Goal: Task Accomplishment & Management: Manage account settings

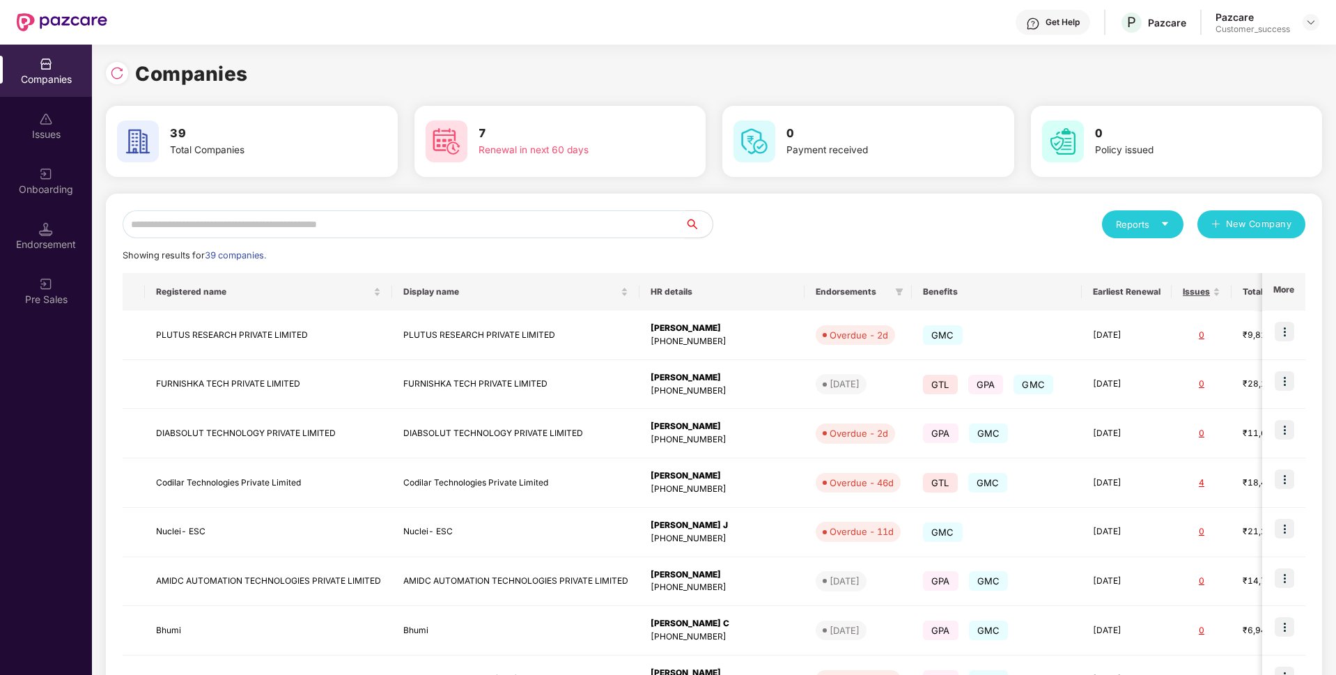
click at [584, 226] on input "text" at bounding box center [404, 224] width 562 height 28
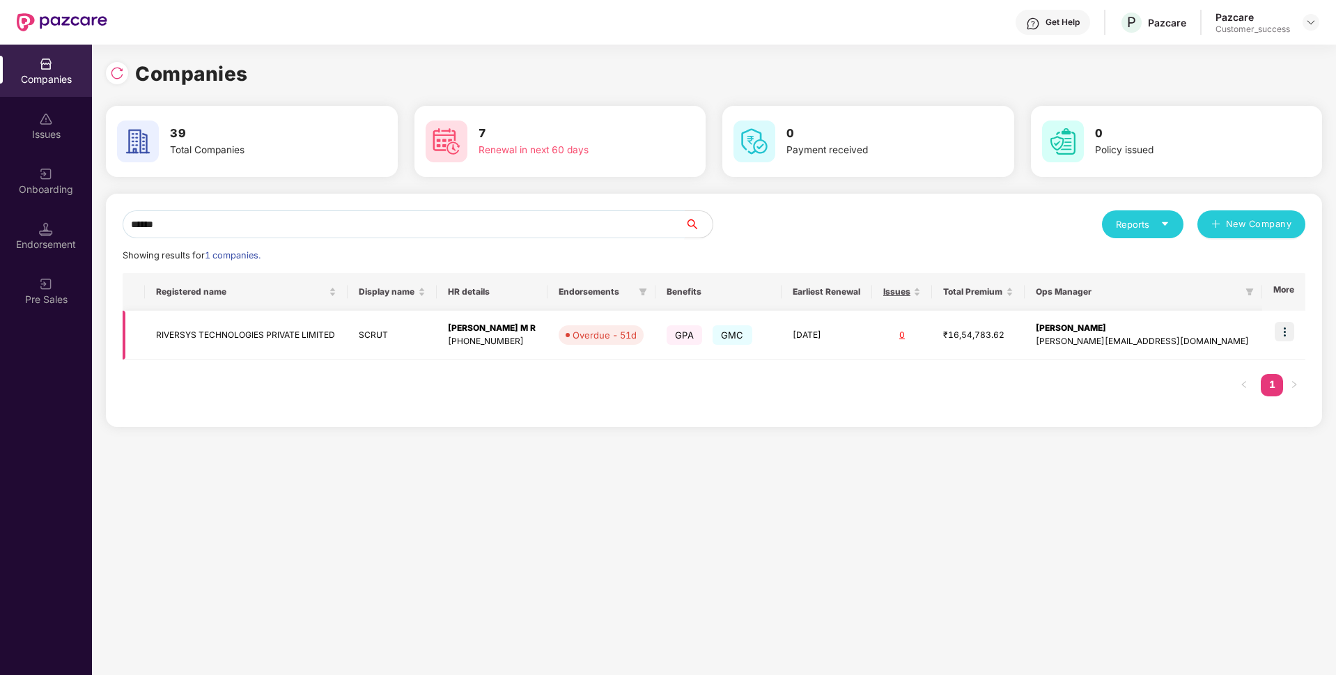
type input "******"
click at [1290, 334] on img at bounding box center [1283, 331] width 19 height 19
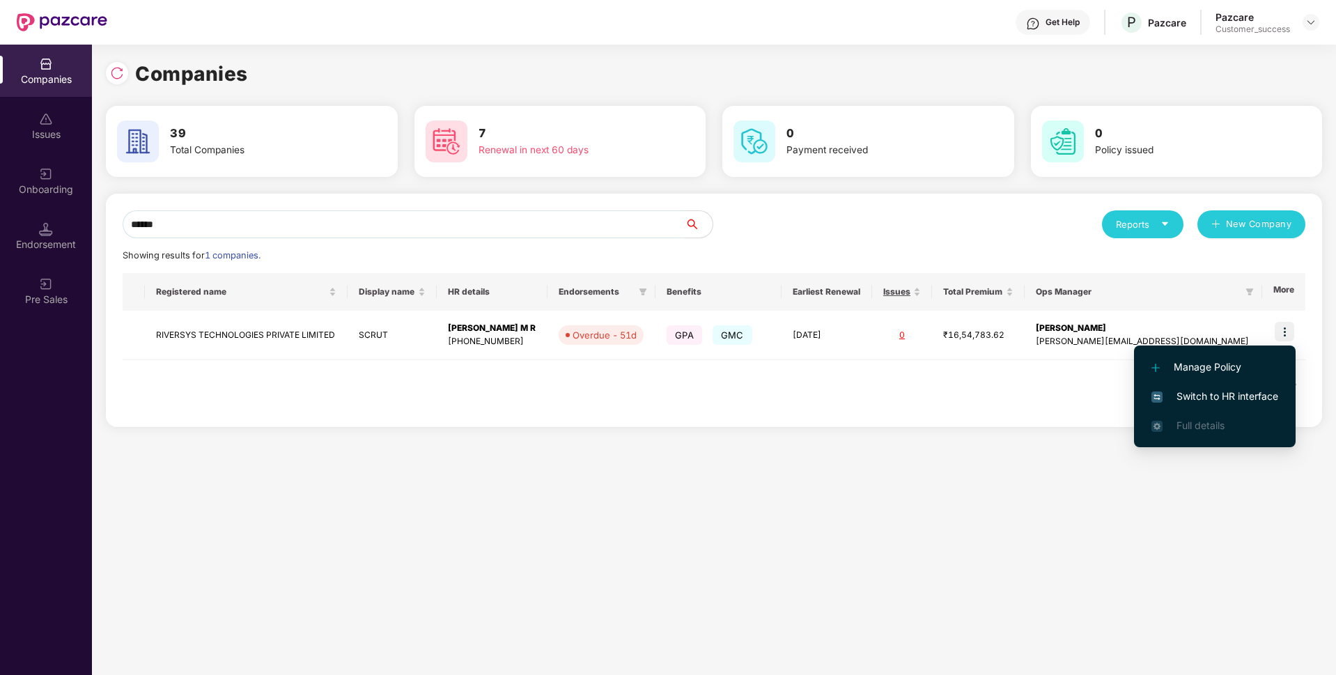
click at [1176, 402] on span "Switch to HR interface" at bounding box center [1214, 396] width 127 height 15
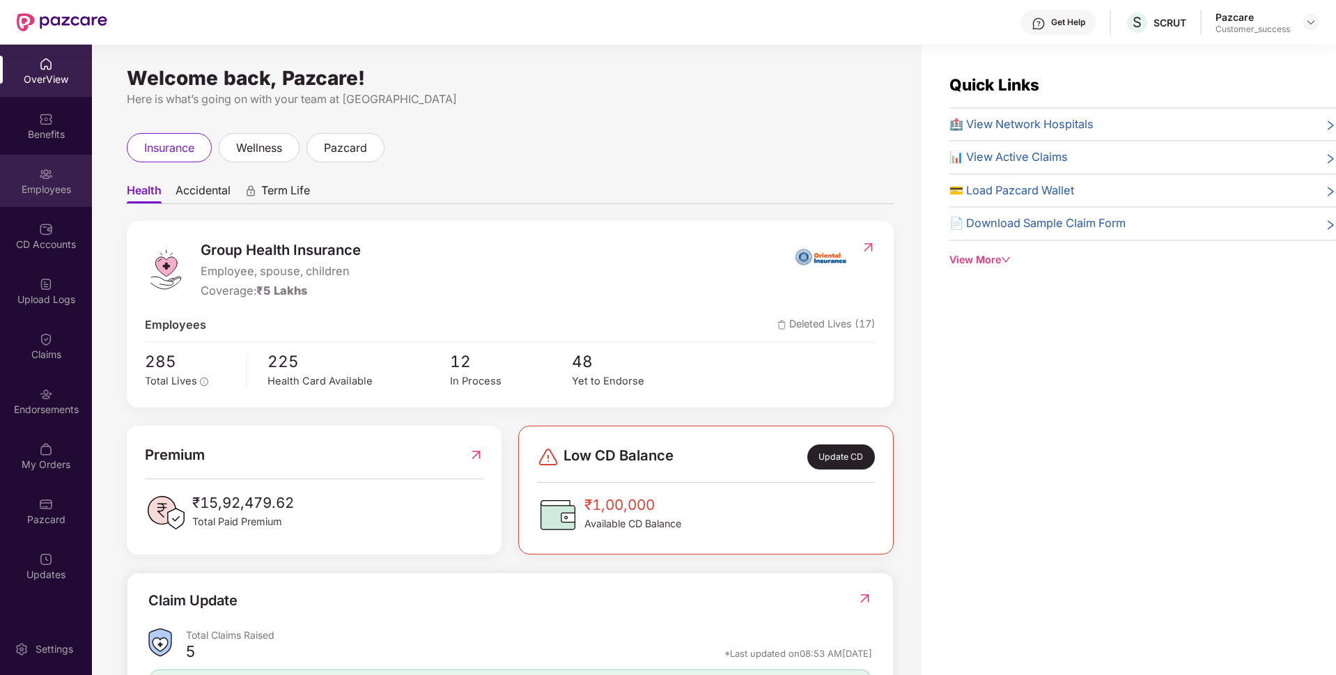
click at [45, 167] on img at bounding box center [46, 174] width 14 height 14
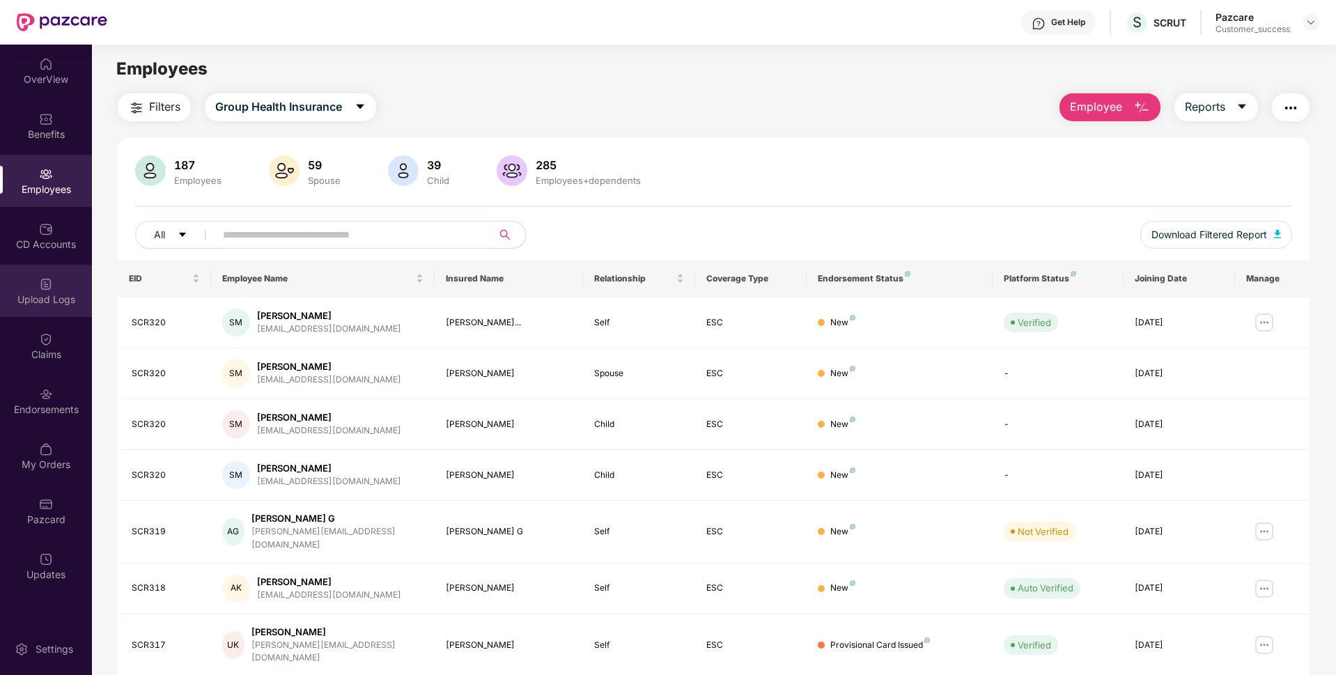
click at [24, 295] on div "Upload Logs" at bounding box center [46, 299] width 92 height 14
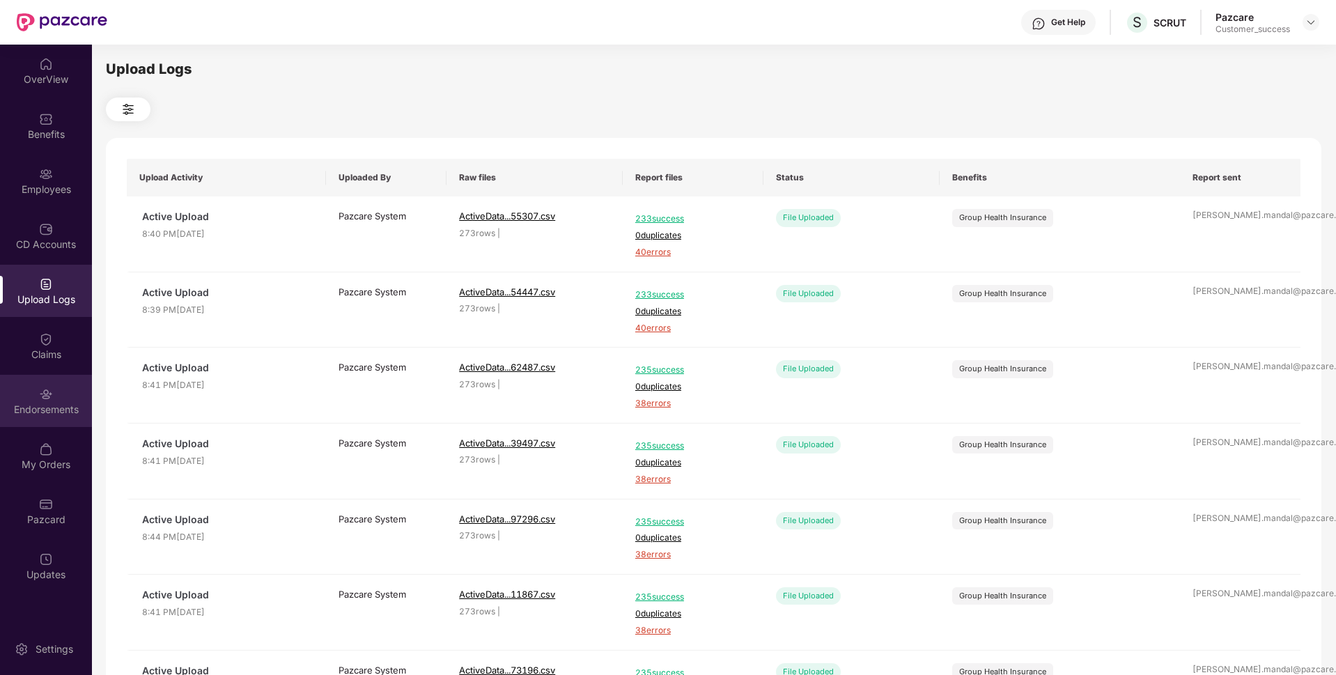
click at [37, 401] on div "Endorsements" at bounding box center [46, 401] width 92 height 52
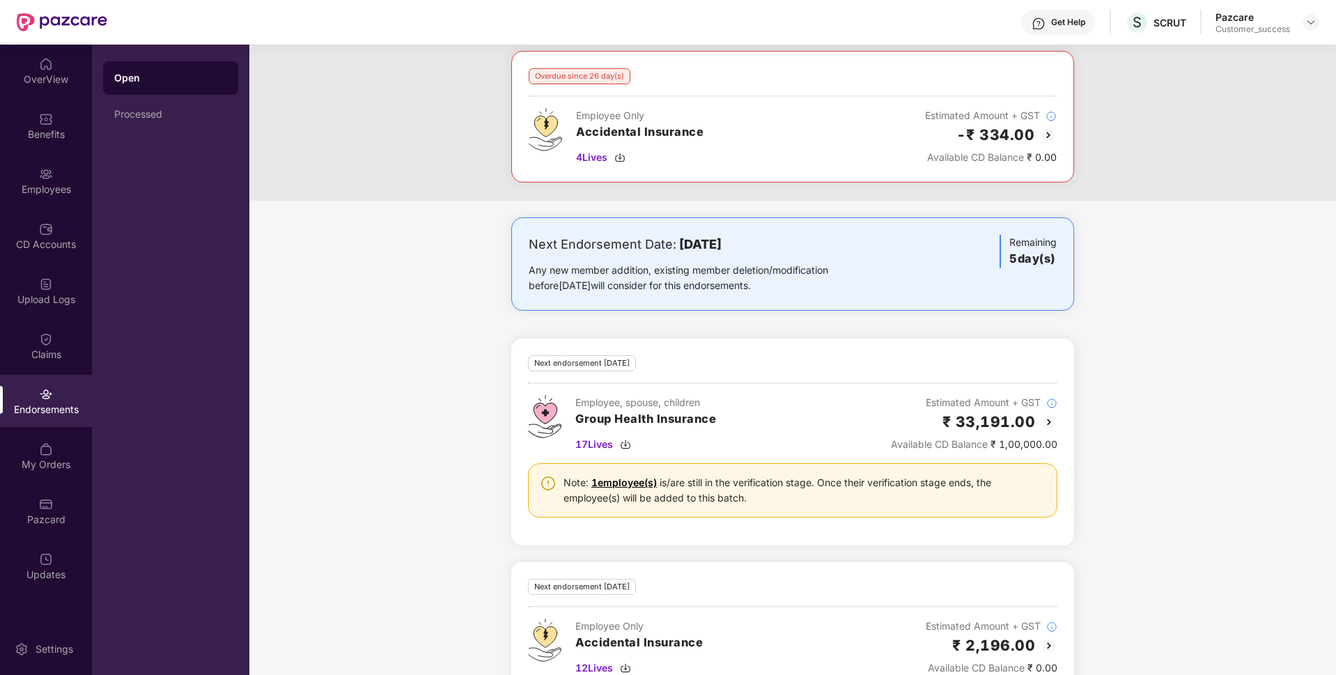
scroll to position [329, 0]
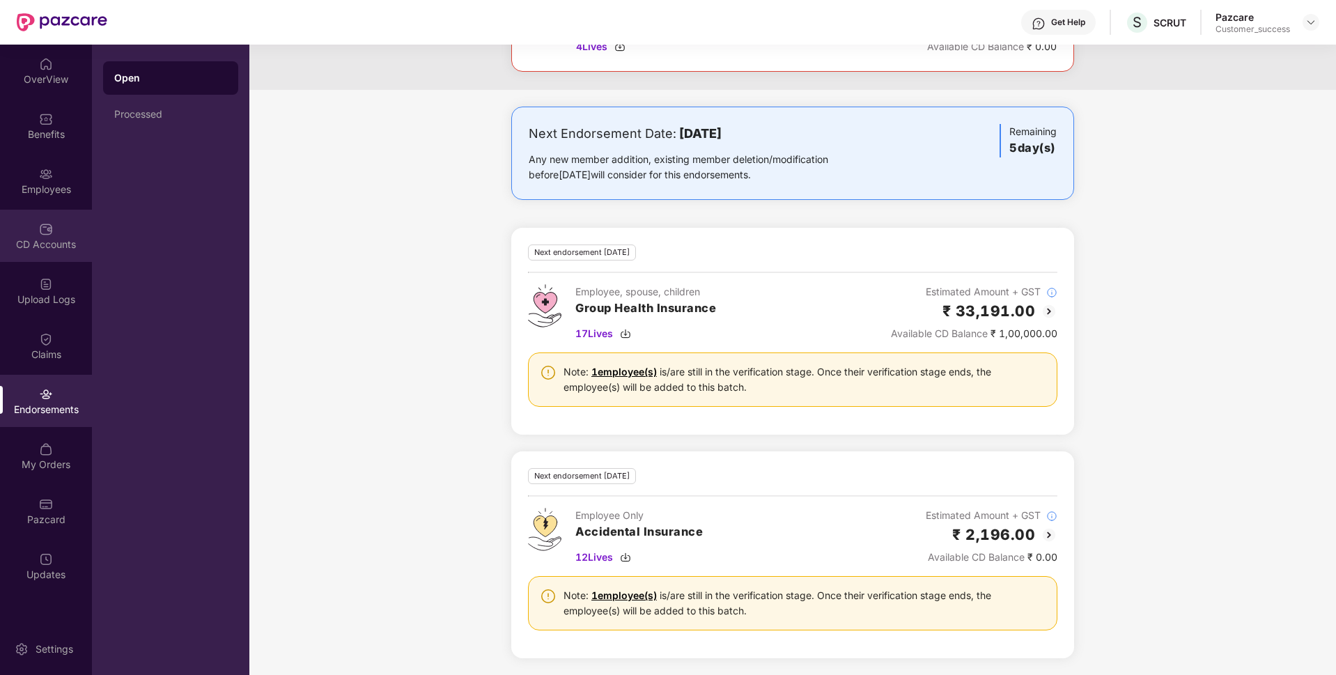
click at [9, 242] on div "CD Accounts" at bounding box center [46, 244] width 92 height 14
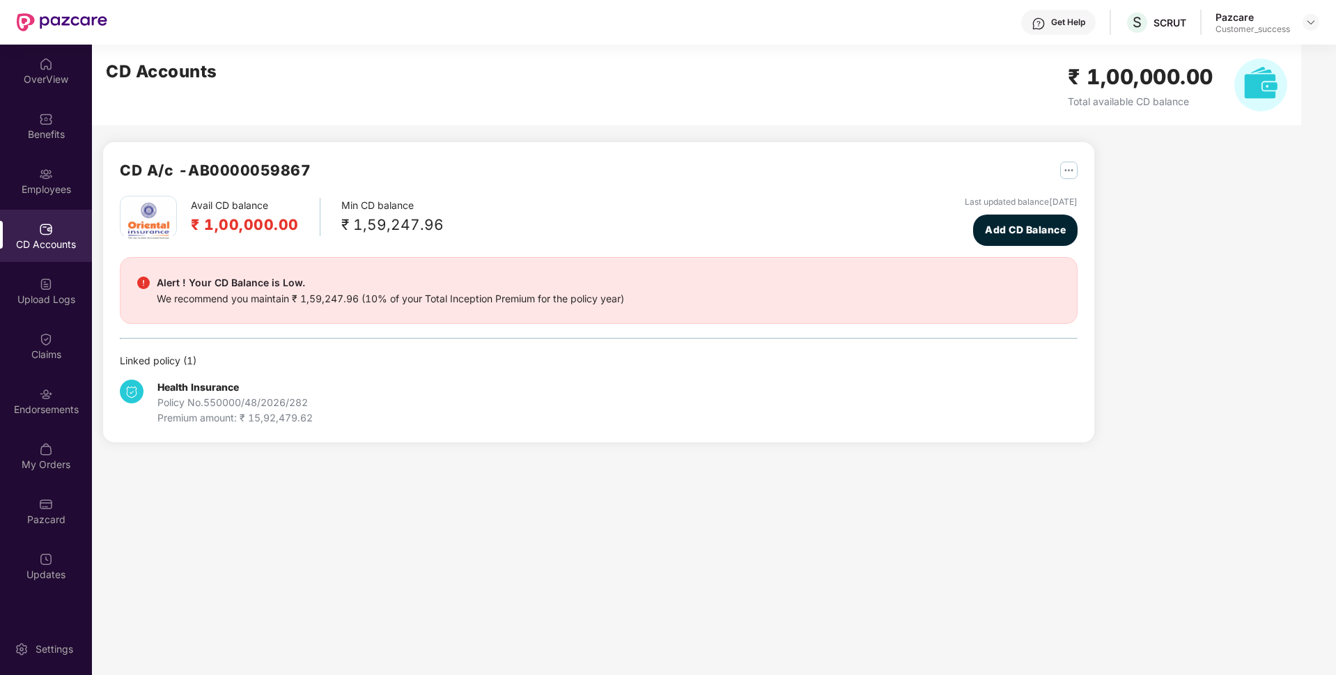
scroll to position [0, 0]
click at [26, 161] on div "Employees" at bounding box center [46, 181] width 92 height 52
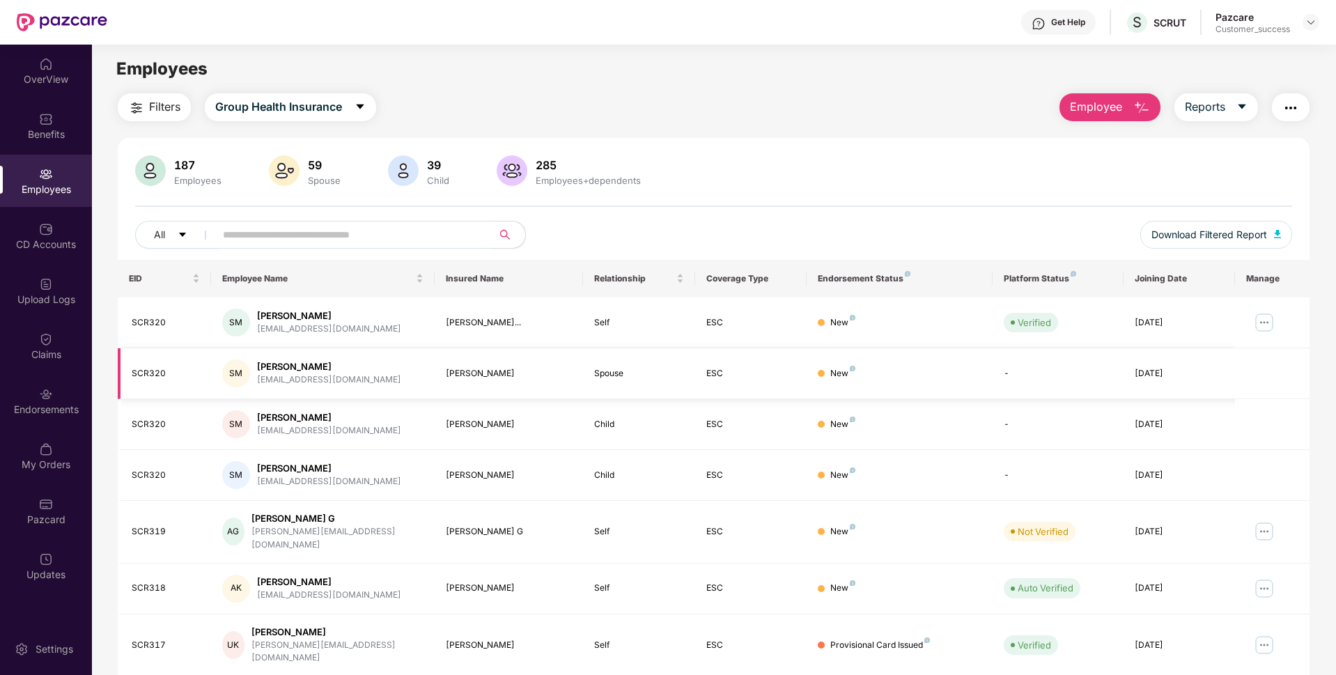
scroll to position [181, 0]
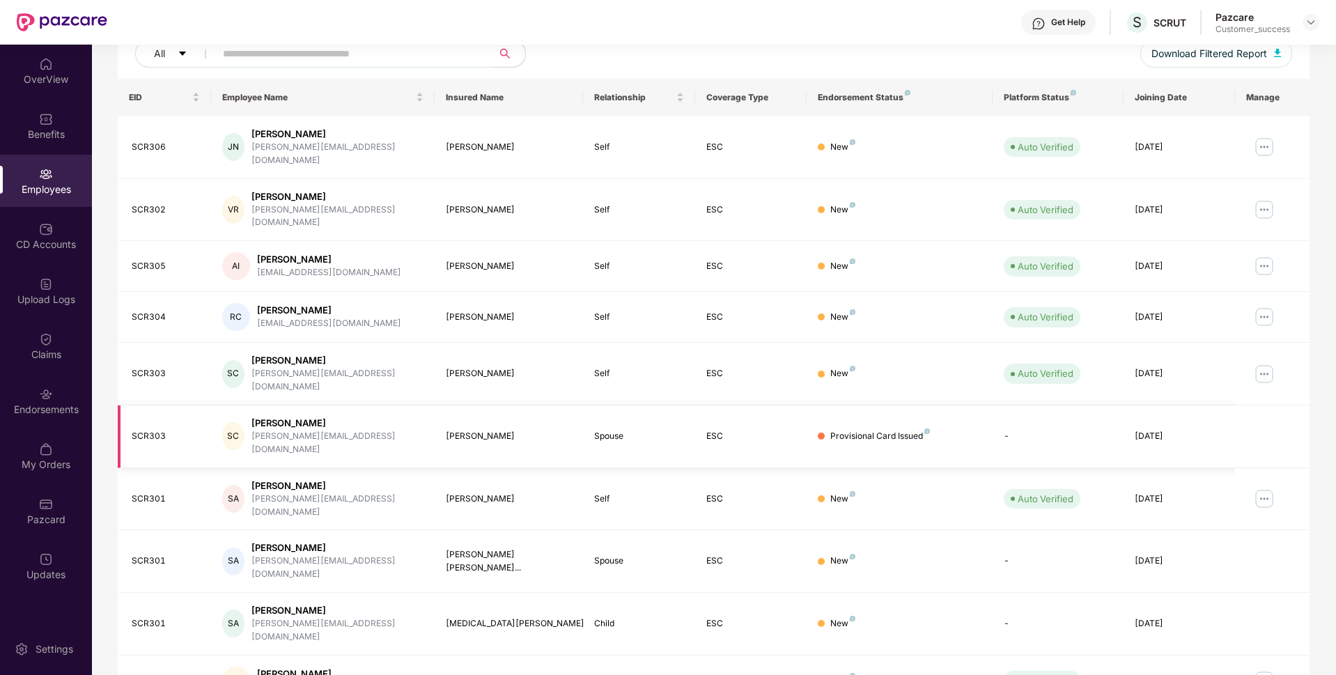
scroll to position [0, 0]
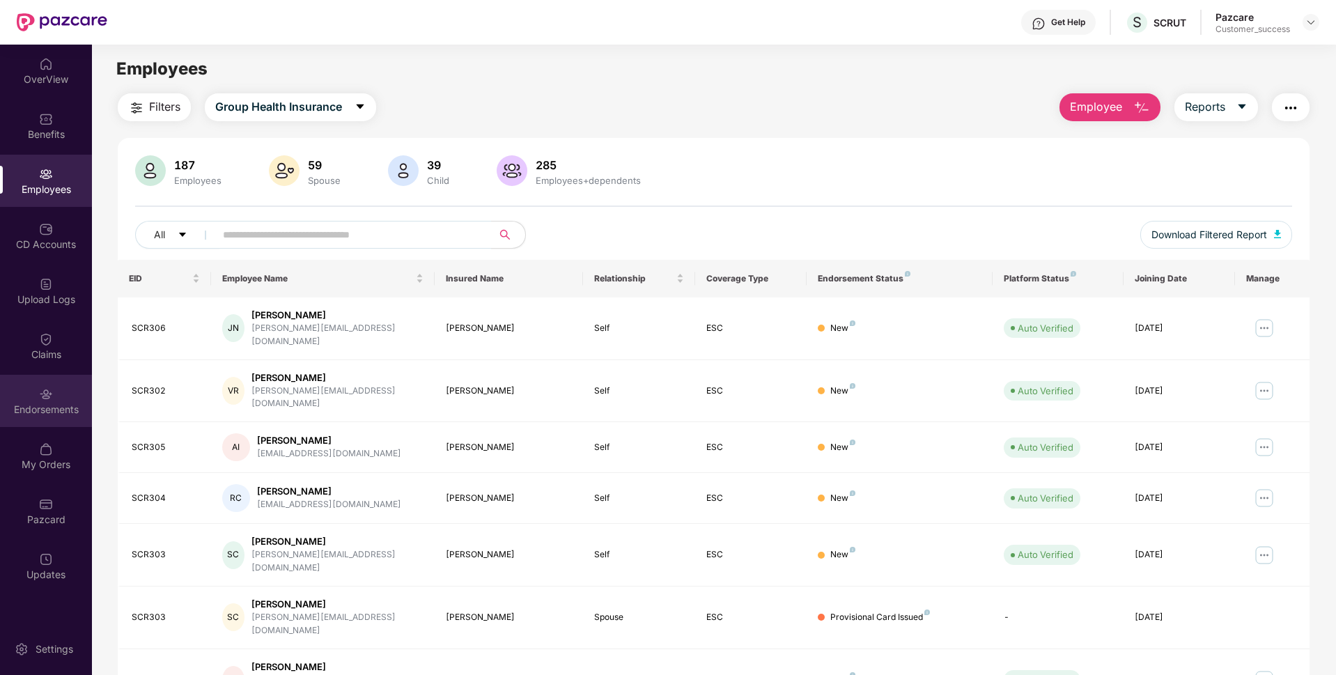
click at [29, 416] on div "Endorsements" at bounding box center [46, 409] width 92 height 14
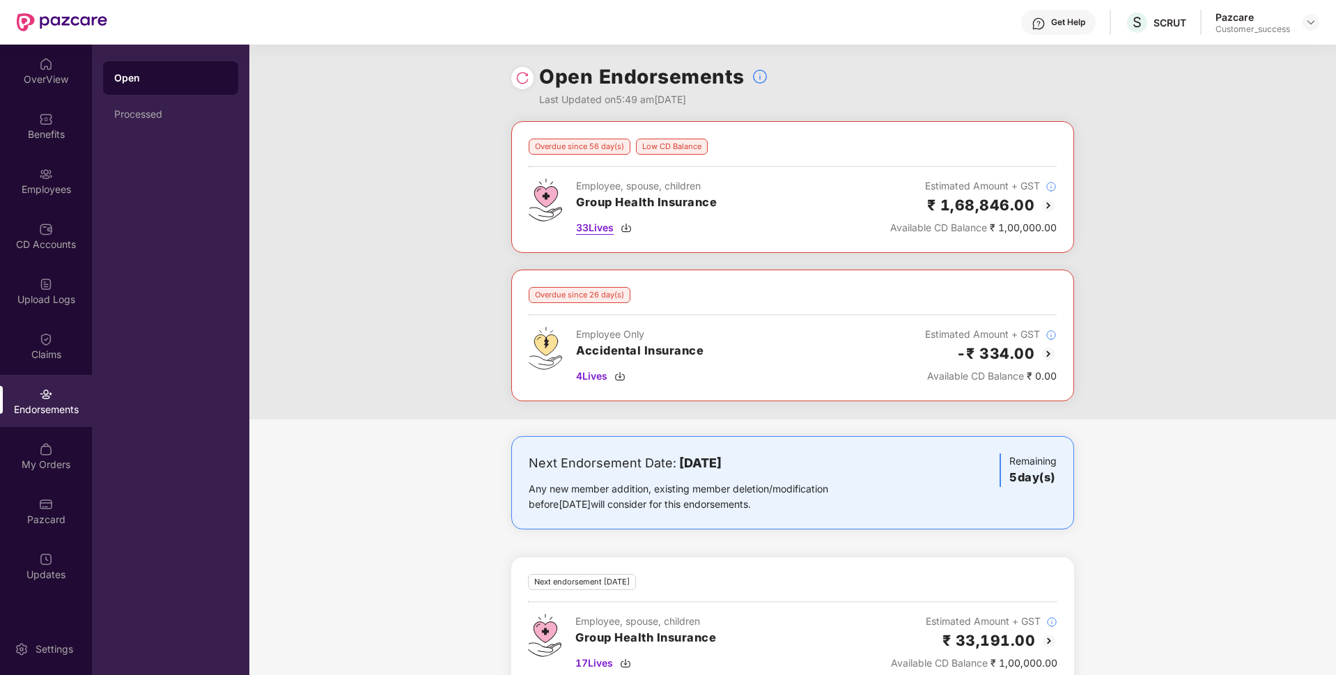
click at [605, 232] on span "33 Lives" at bounding box center [595, 227] width 38 height 15
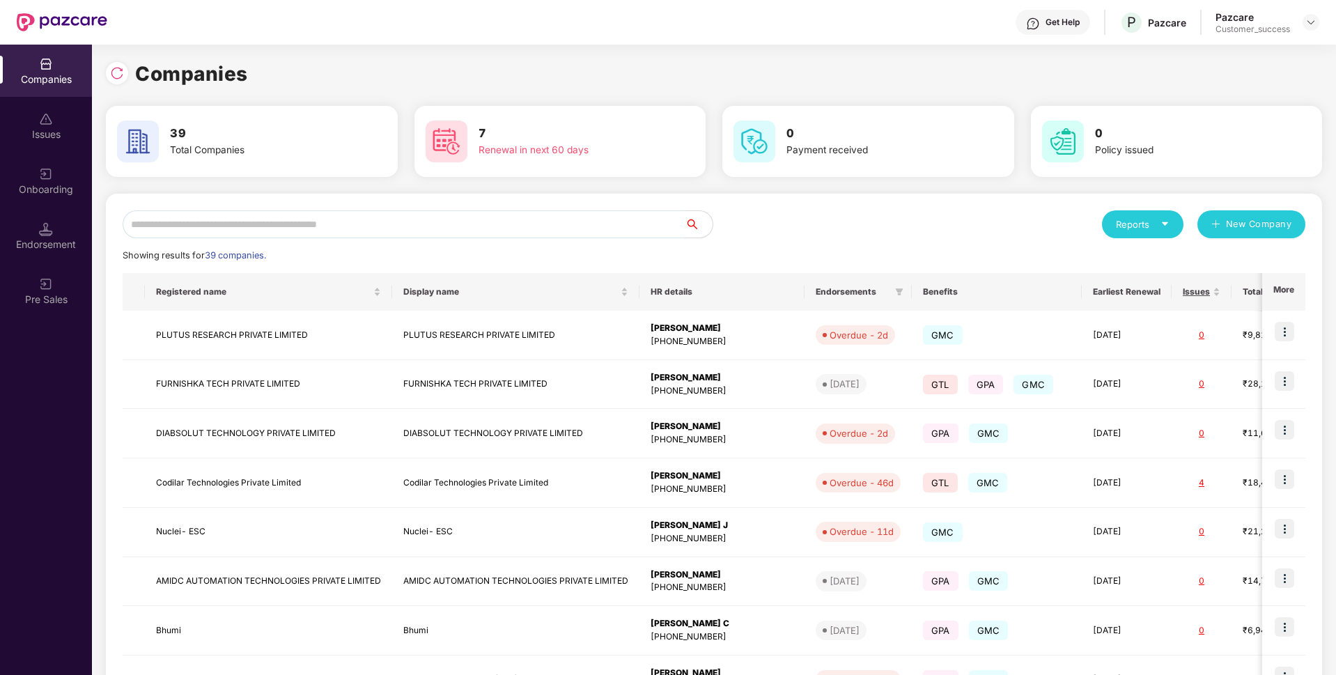
click at [254, 230] on input "text" at bounding box center [404, 224] width 562 height 28
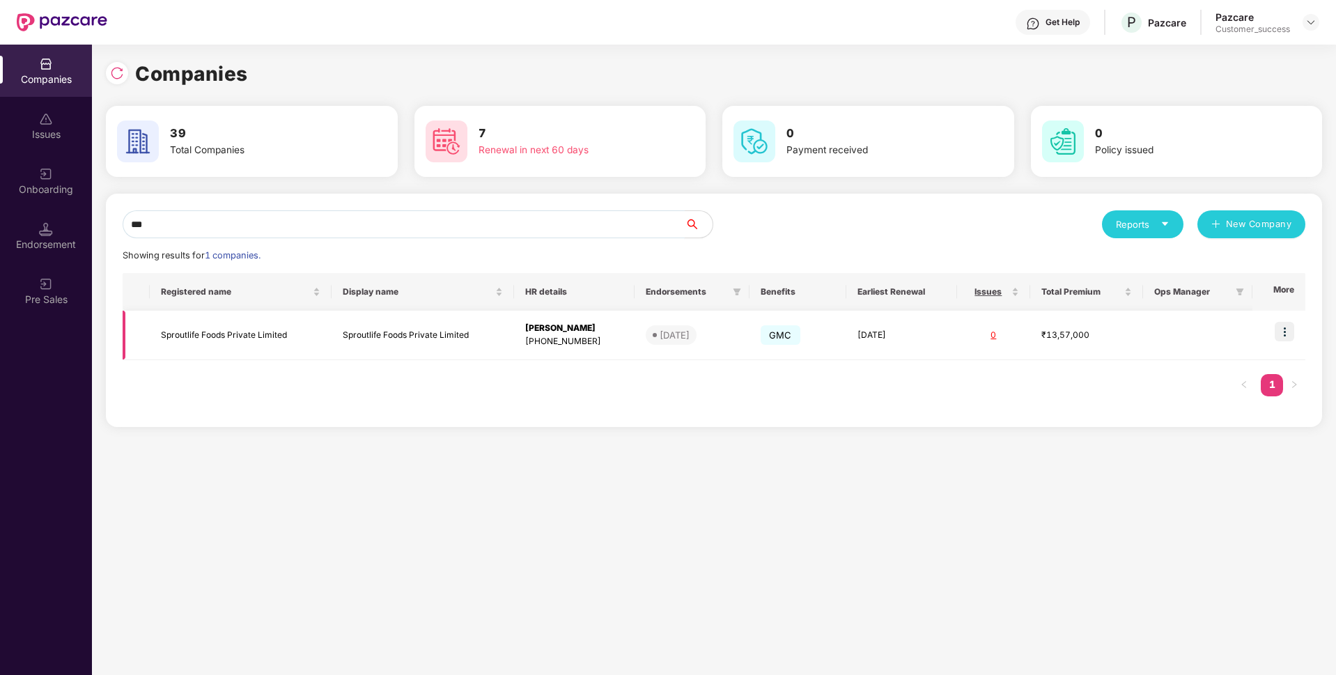
type input "***"
click at [217, 324] on td "Sproutlife Foods Private Limited" at bounding box center [241, 335] width 182 height 49
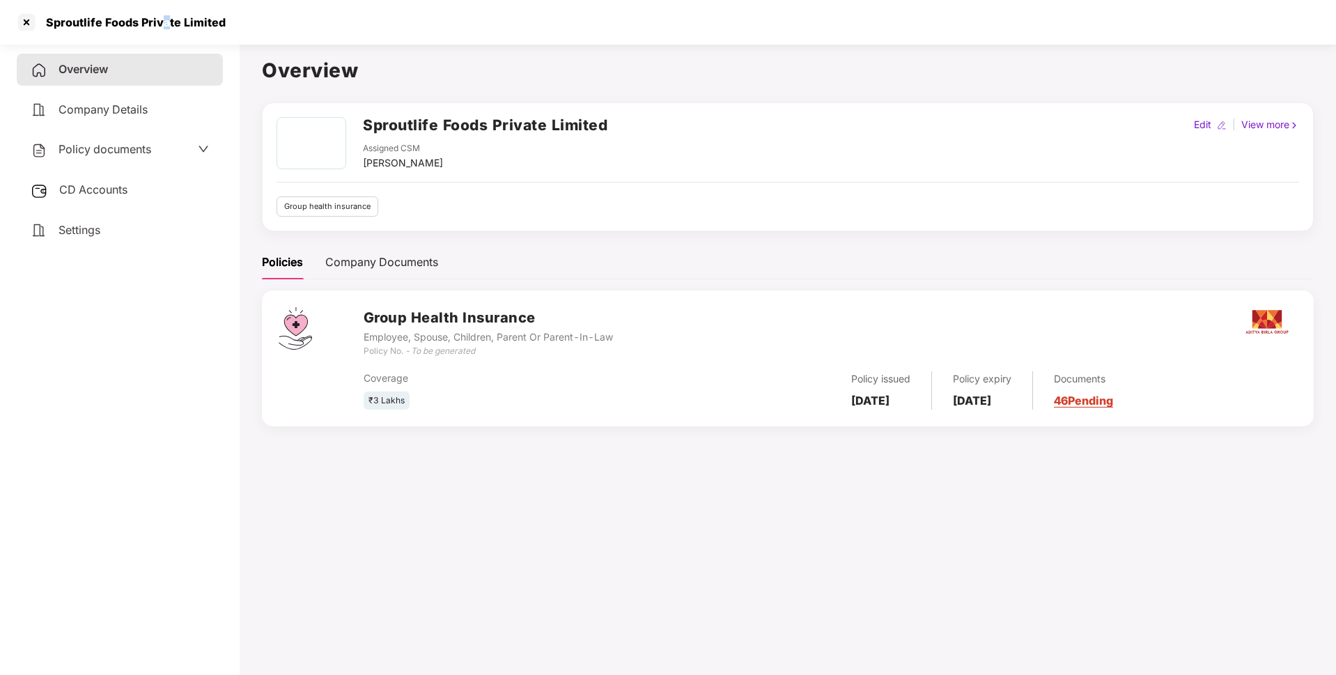
drag, startPoint x: 166, startPoint y: 34, endPoint x: 159, endPoint y: 15, distance: 19.8
click at [159, 15] on div "Sproutlife Foods Private Limited" at bounding box center [668, 22] width 1336 height 45
click at [159, 15] on div "Sproutlife Foods Private Limited" at bounding box center [132, 22] width 188 height 14
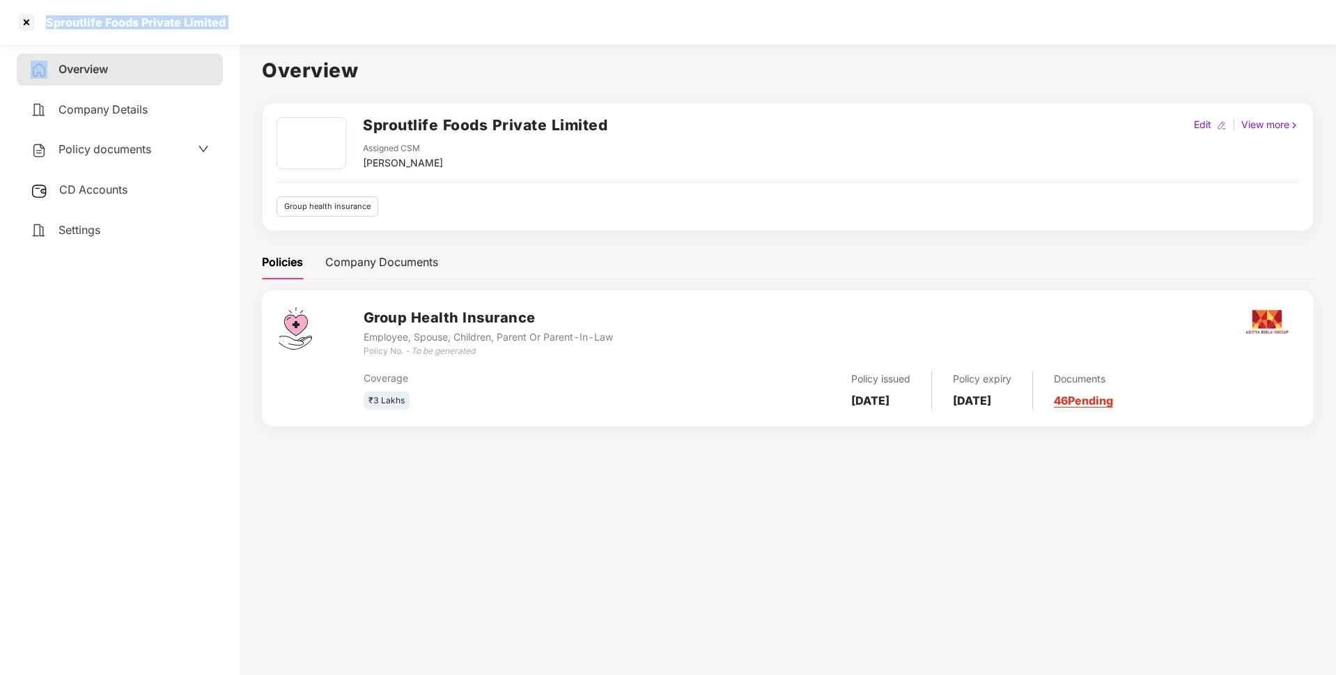
click at [159, 15] on div "Sproutlife Foods Private Limited" at bounding box center [132, 22] width 188 height 14
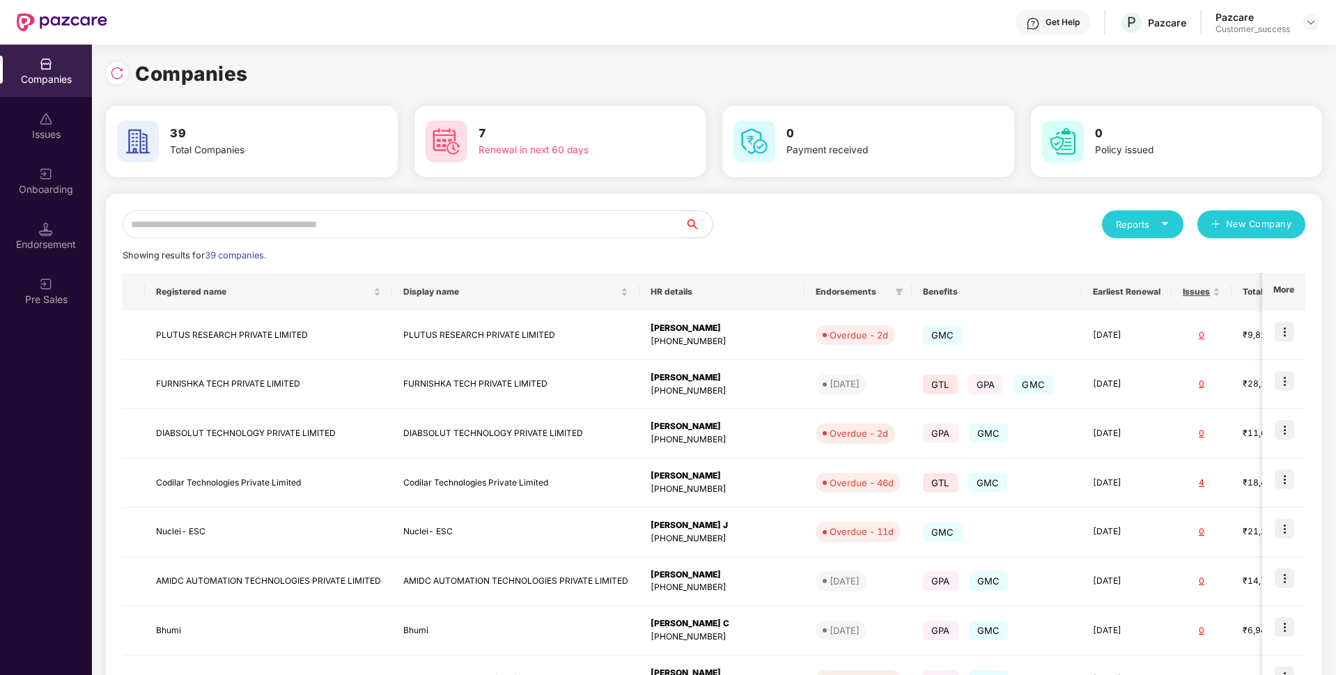
click at [438, 223] on input "text" at bounding box center [404, 224] width 562 height 28
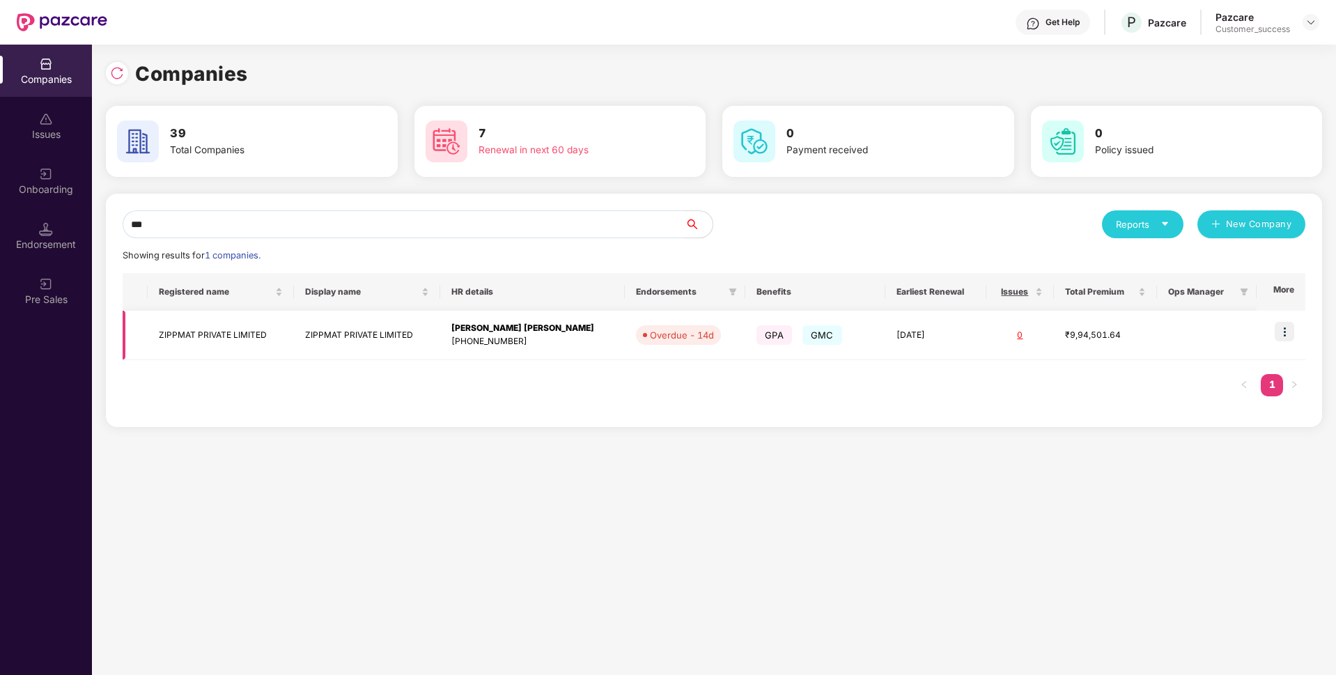
type input "***"
click at [185, 343] on td "ZIPPMAT PRIVATE LIMITED" at bounding box center [221, 335] width 146 height 49
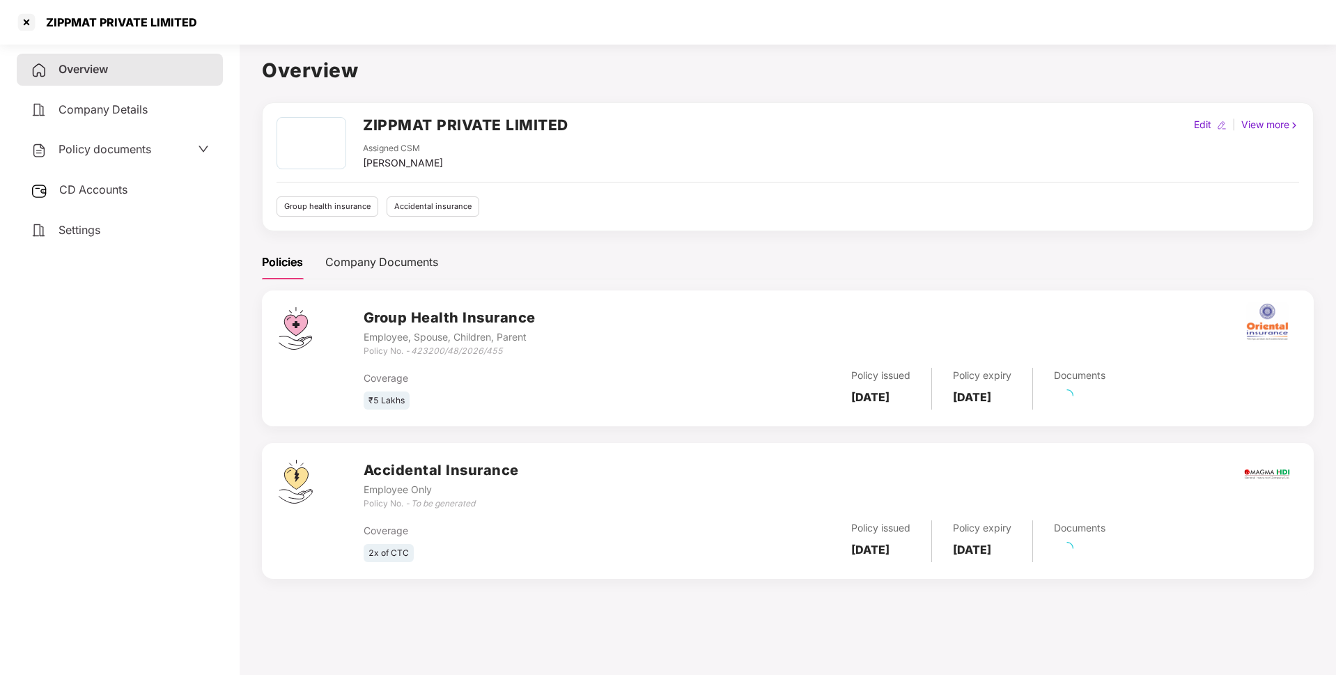
click at [138, 13] on div "ZIPPMAT PRIVATE LIMITED" at bounding box center [106, 22] width 182 height 22
copy div "ZIPPMAT PRIVATE LIMITED"
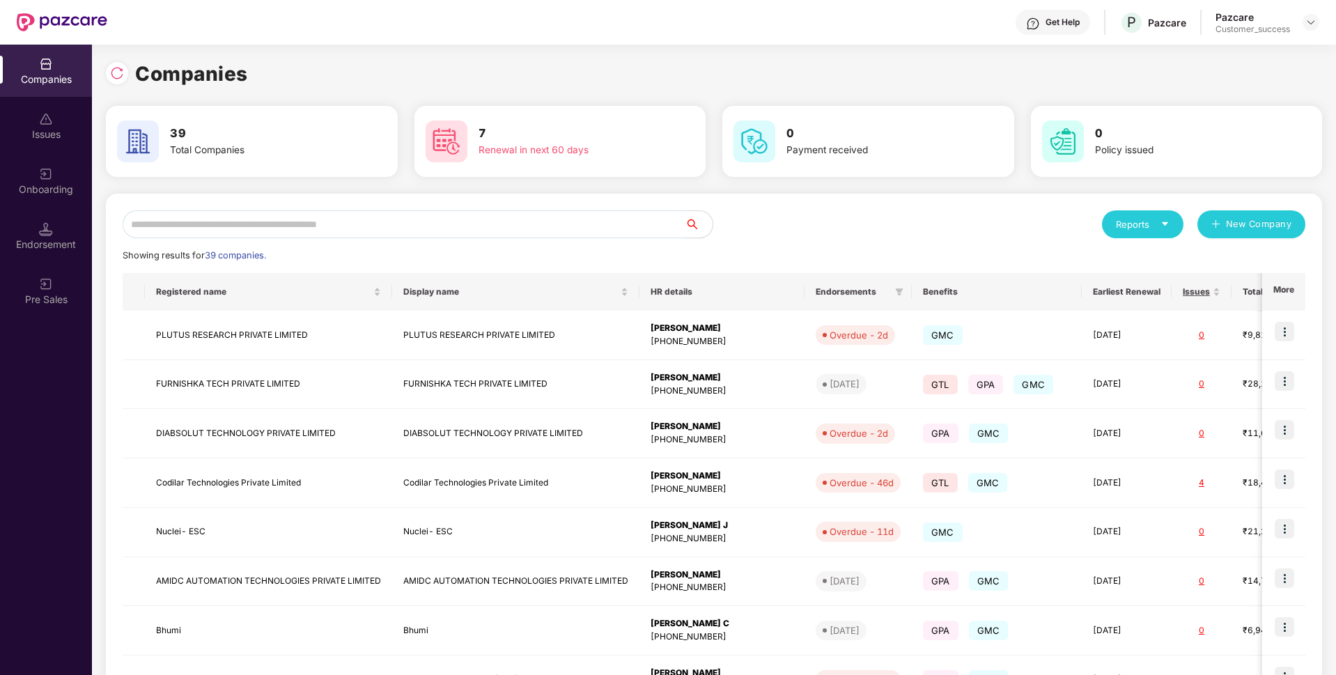
click at [448, 227] on input "text" at bounding box center [404, 224] width 562 height 28
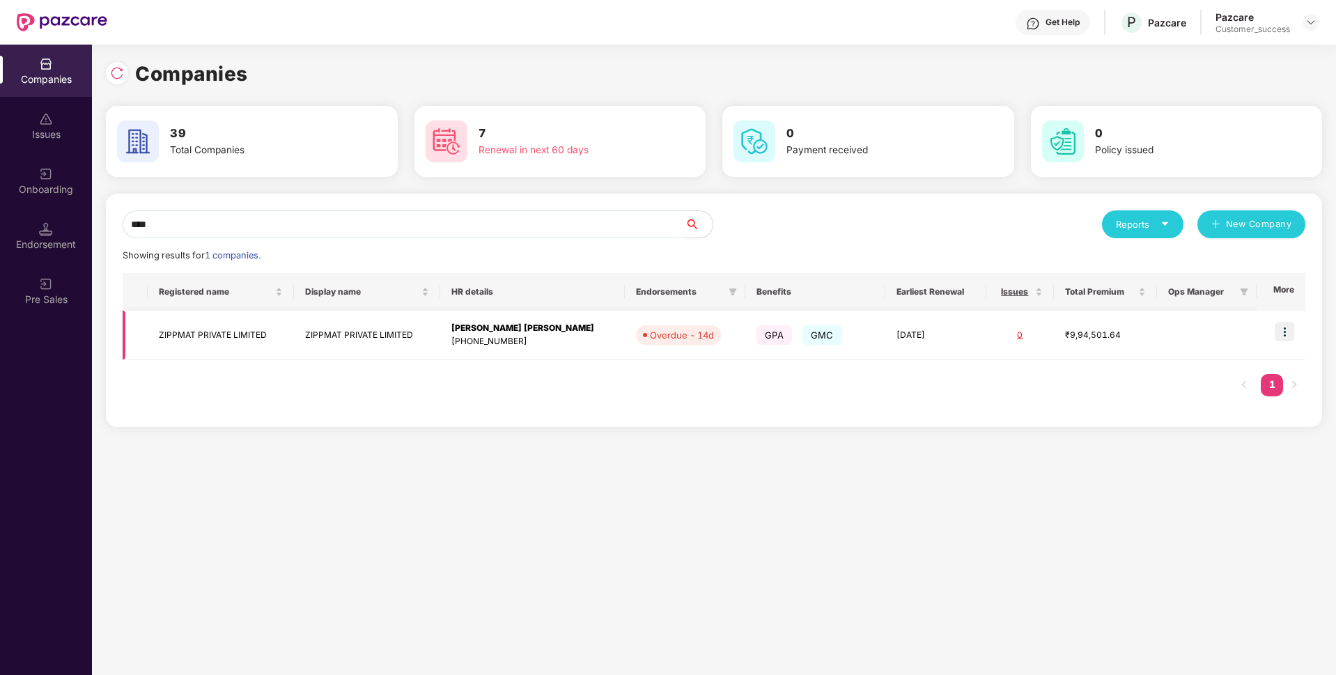
type input "****"
click at [1276, 332] on img at bounding box center [1283, 331] width 19 height 19
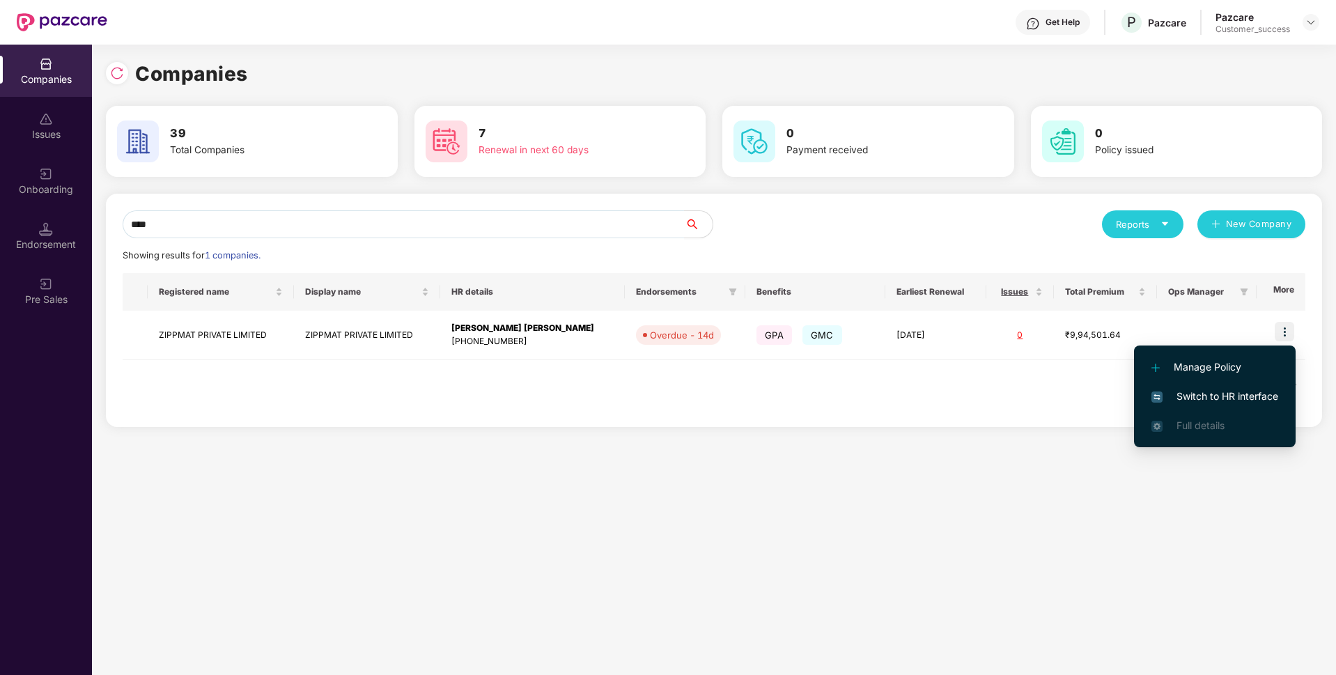
click at [1174, 388] on li "Switch to HR interface" at bounding box center [1215, 396] width 162 height 29
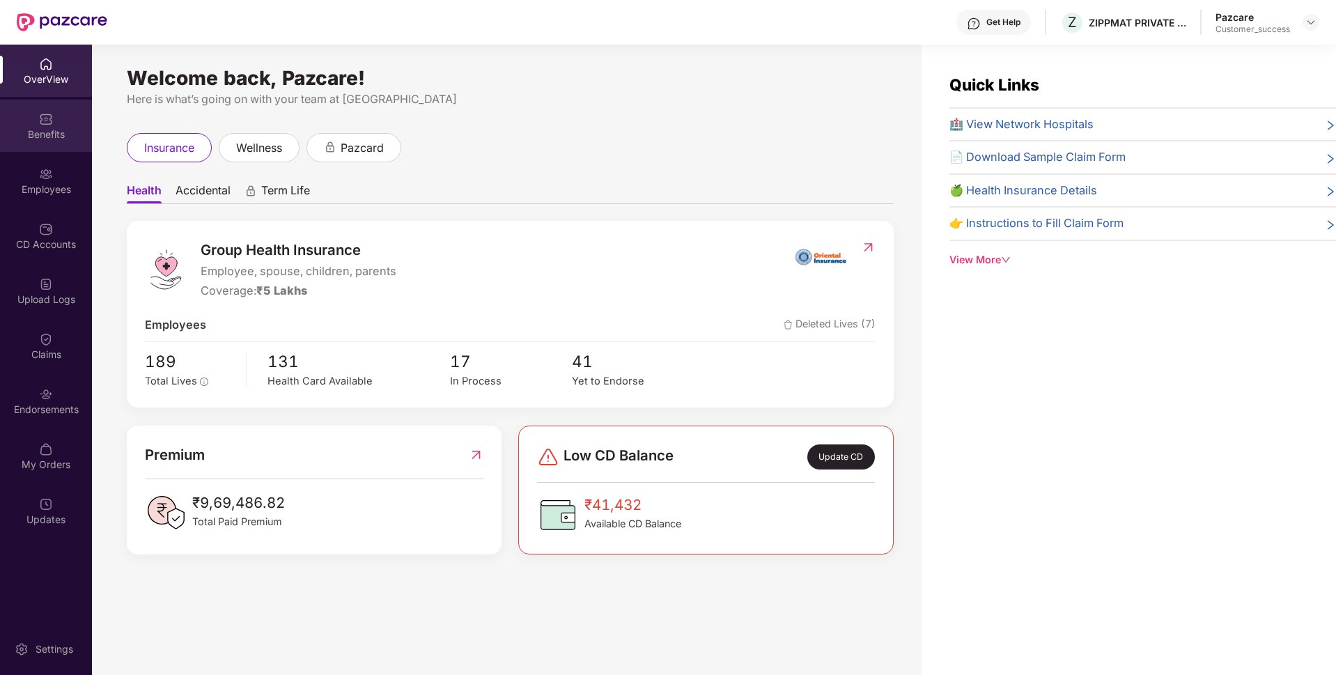
click at [0, 142] on div "Benefits" at bounding box center [46, 126] width 92 height 52
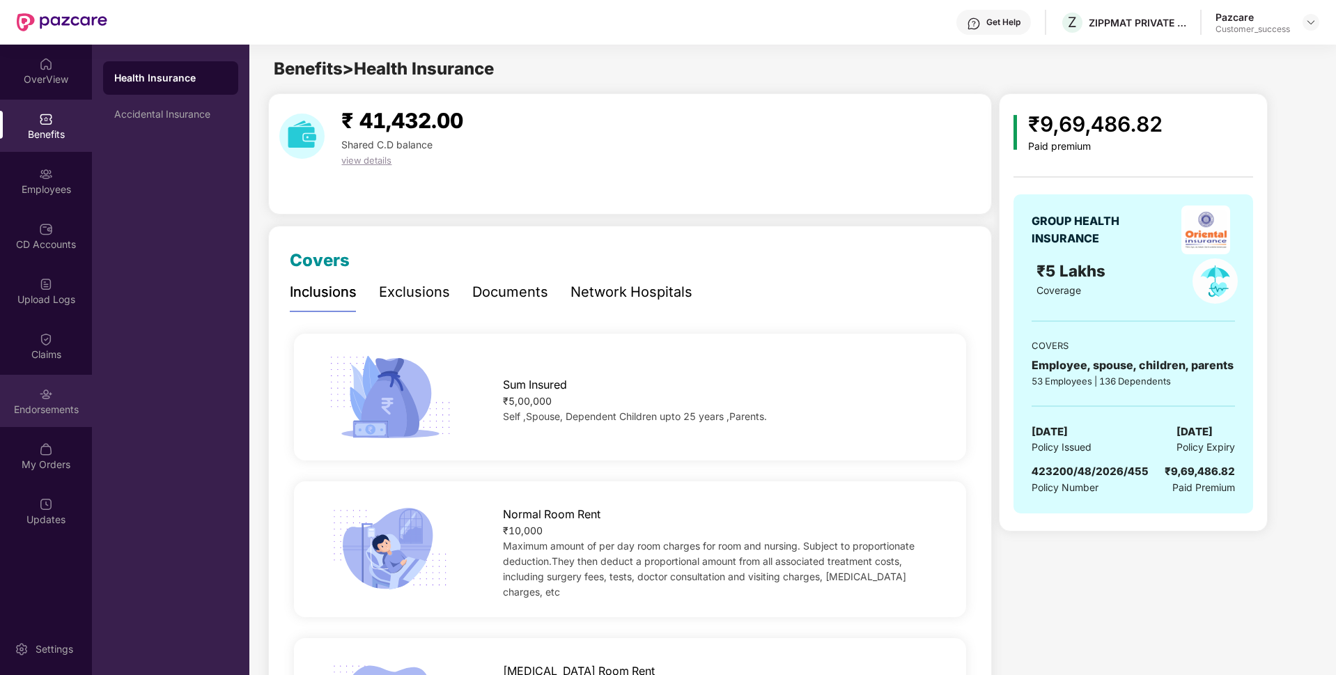
click at [44, 375] on div "Endorsements" at bounding box center [46, 401] width 92 height 52
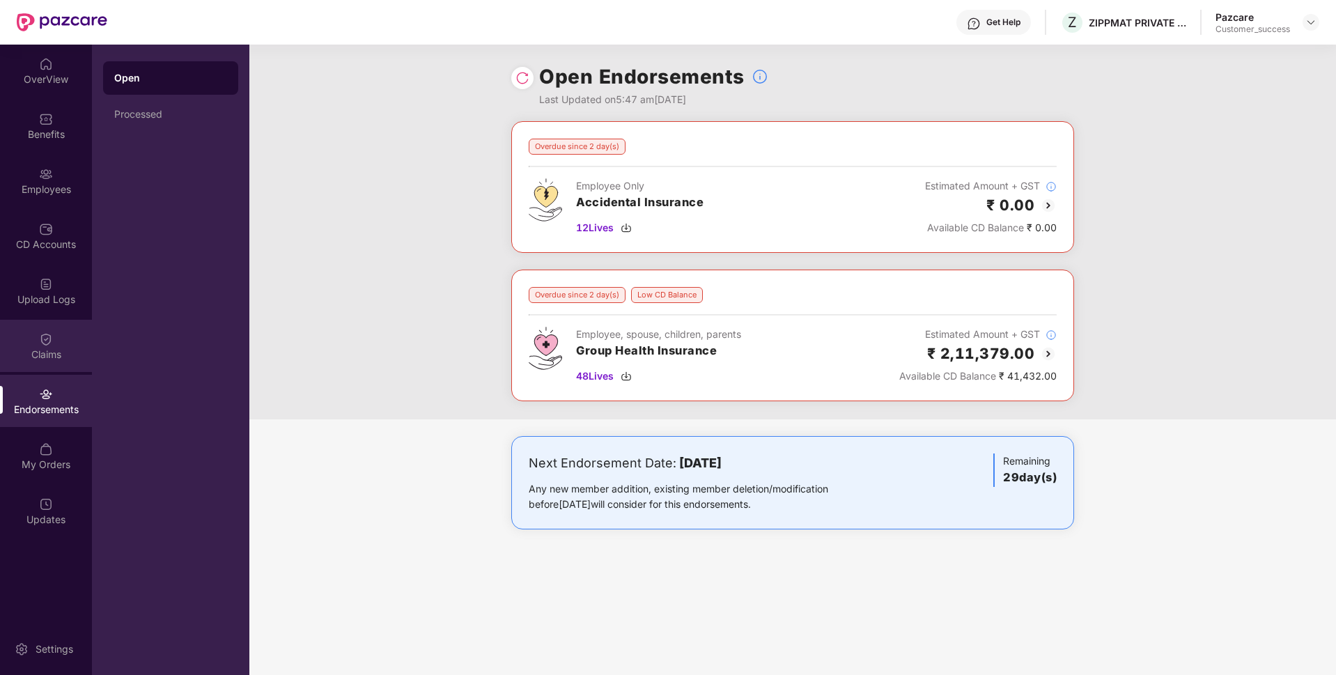
click at [40, 368] on div "Claims" at bounding box center [46, 346] width 92 height 52
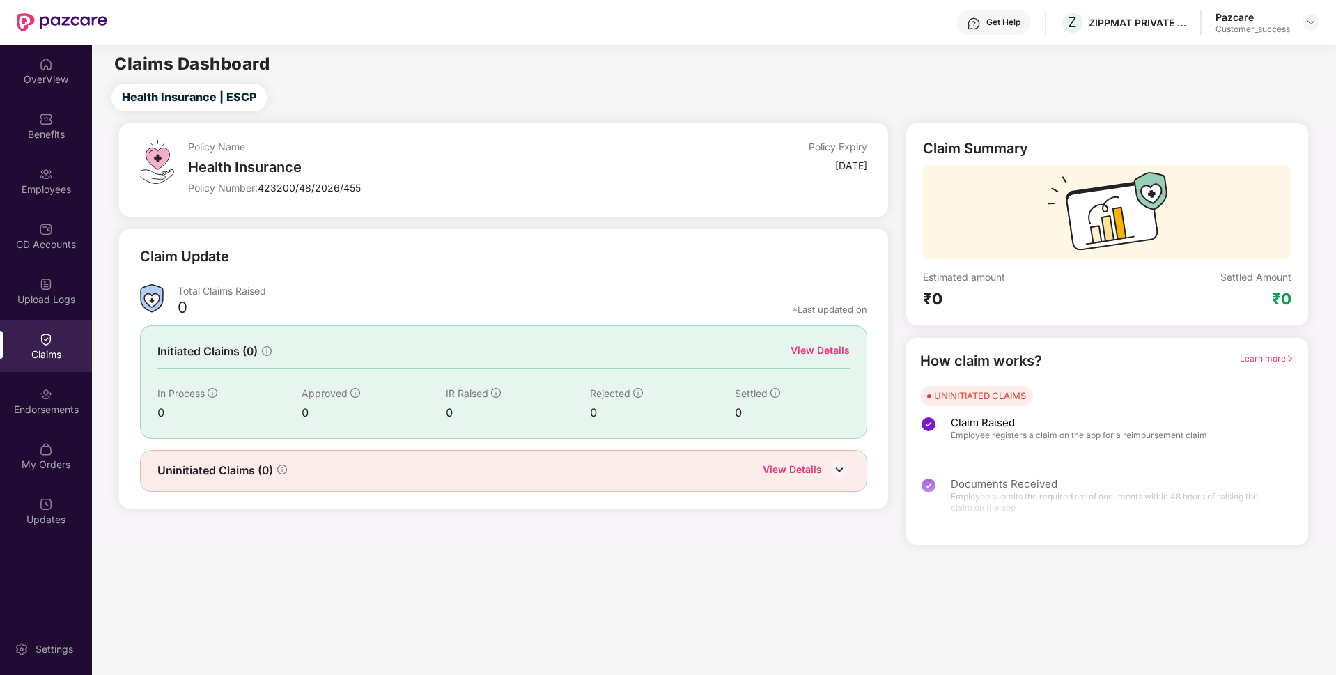
click at [813, 467] on div "View Details" at bounding box center [791, 471] width 59 height 18
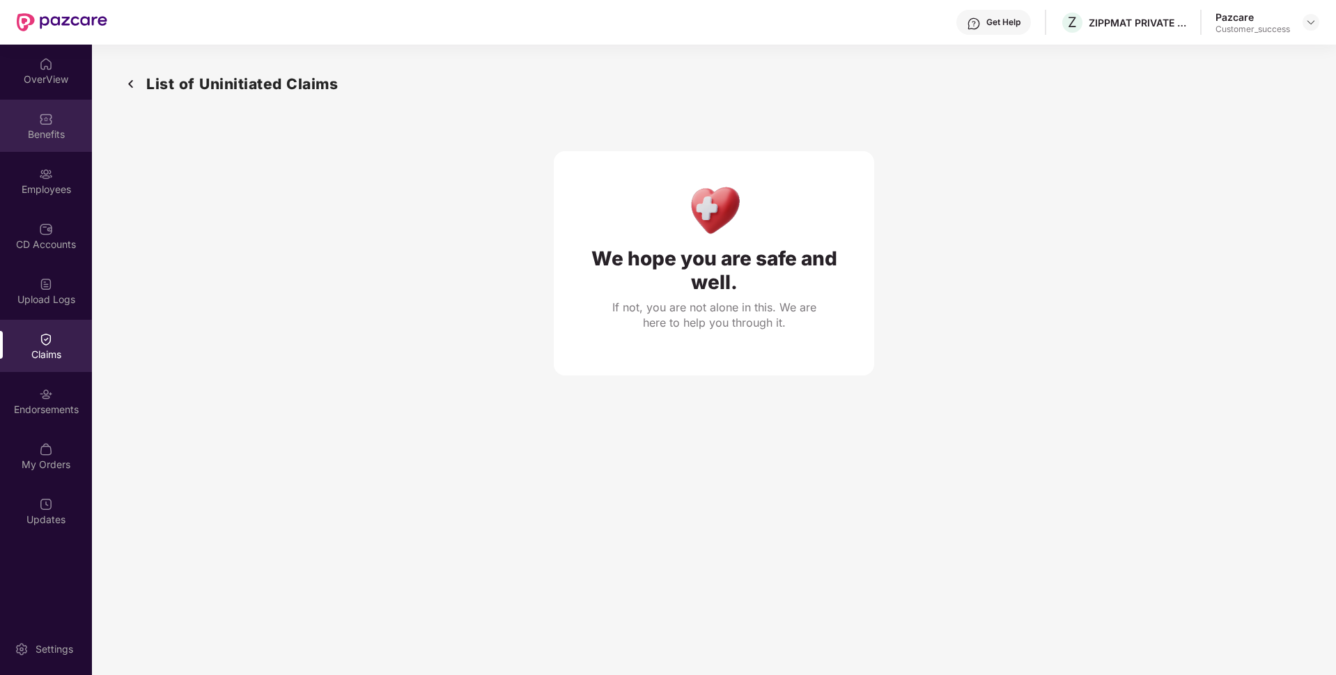
click at [37, 134] on div "Benefits" at bounding box center [46, 134] width 92 height 14
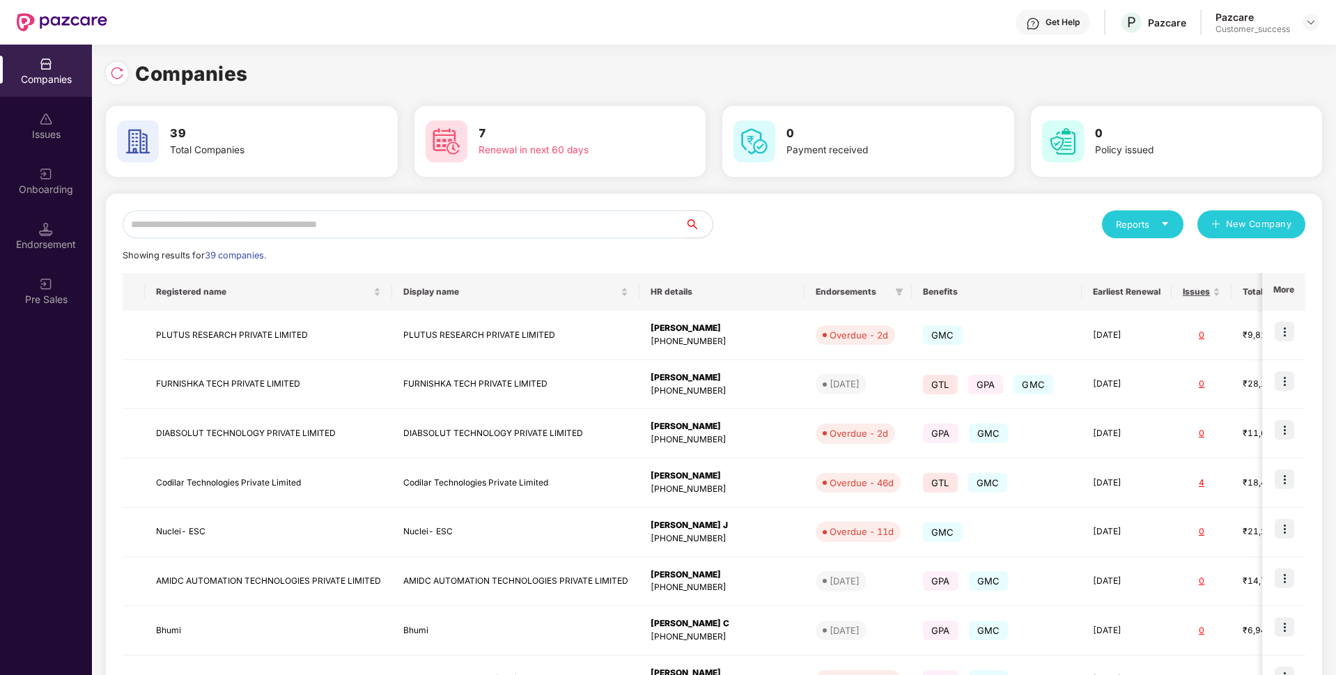
click at [547, 228] on input "text" at bounding box center [404, 224] width 562 height 28
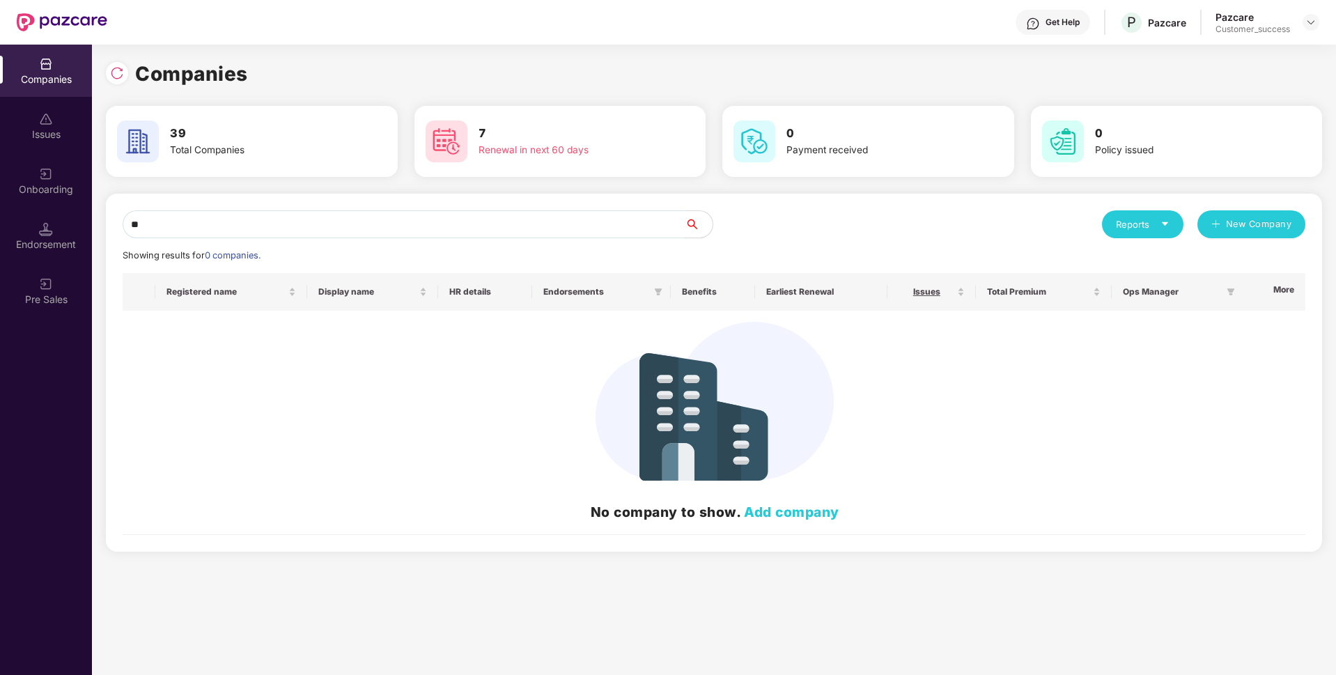
type input "*"
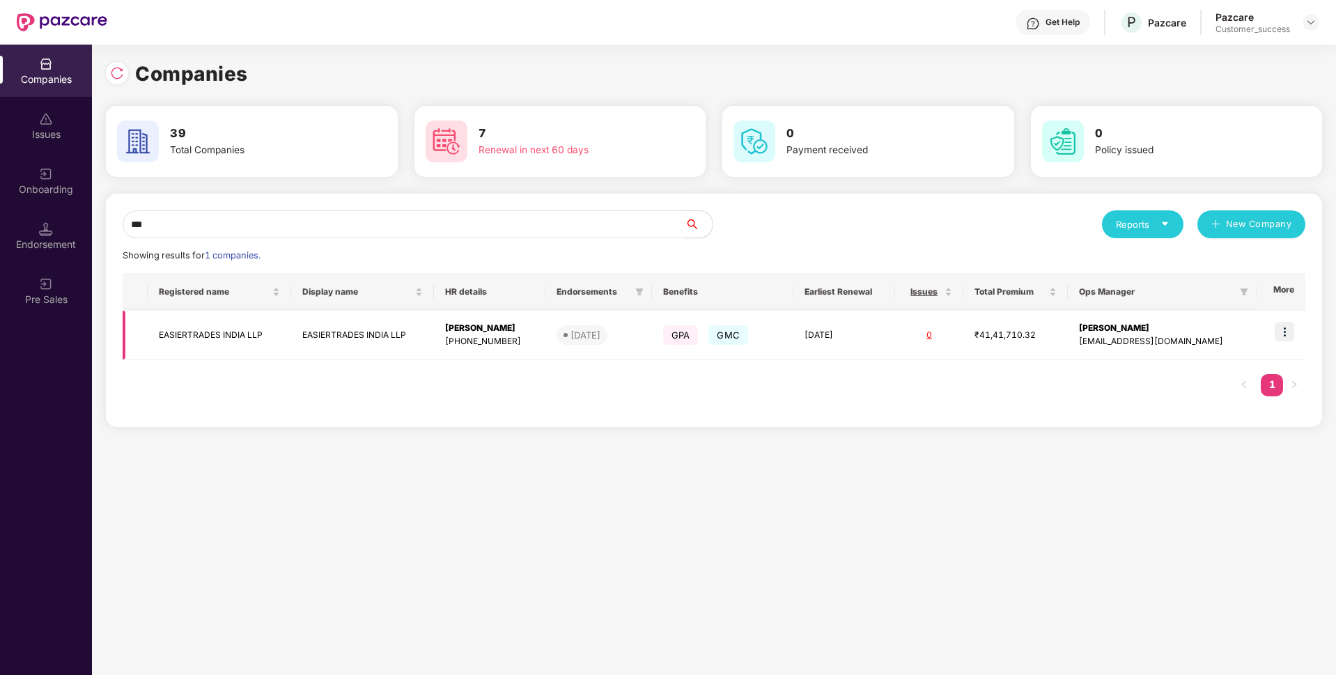
type input "***"
click at [1283, 334] on img at bounding box center [1283, 331] width 19 height 19
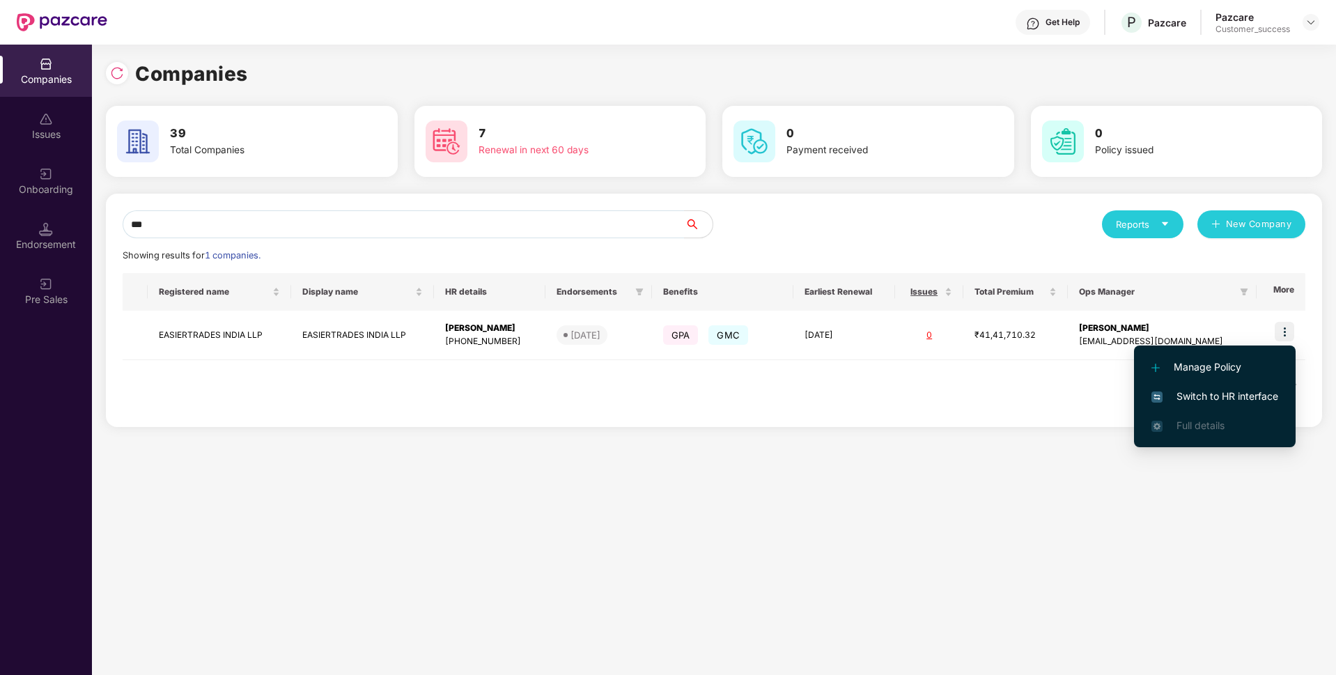
click at [1219, 389] on span "Switch to HR interface" at bounding box center [1214, 396] width 127 height 15
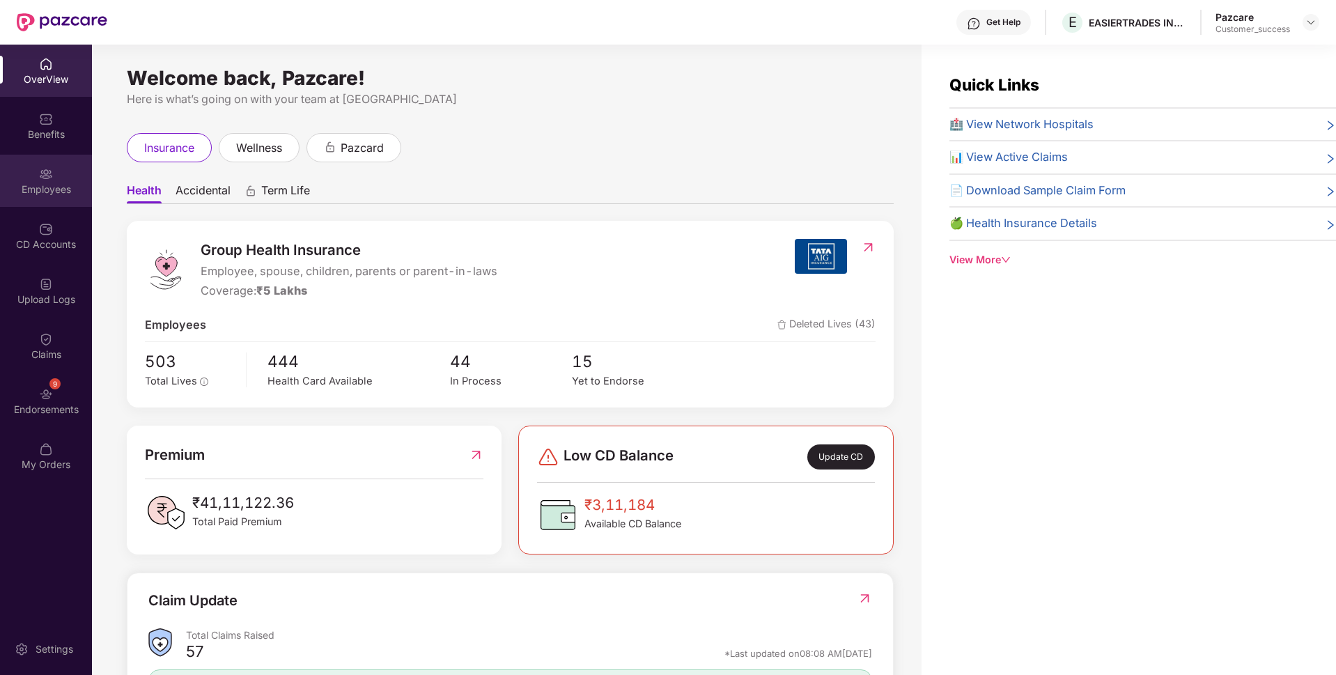
click at [25, 197] on div "Employees" at bounding box center [46, 181] width 92 height 52
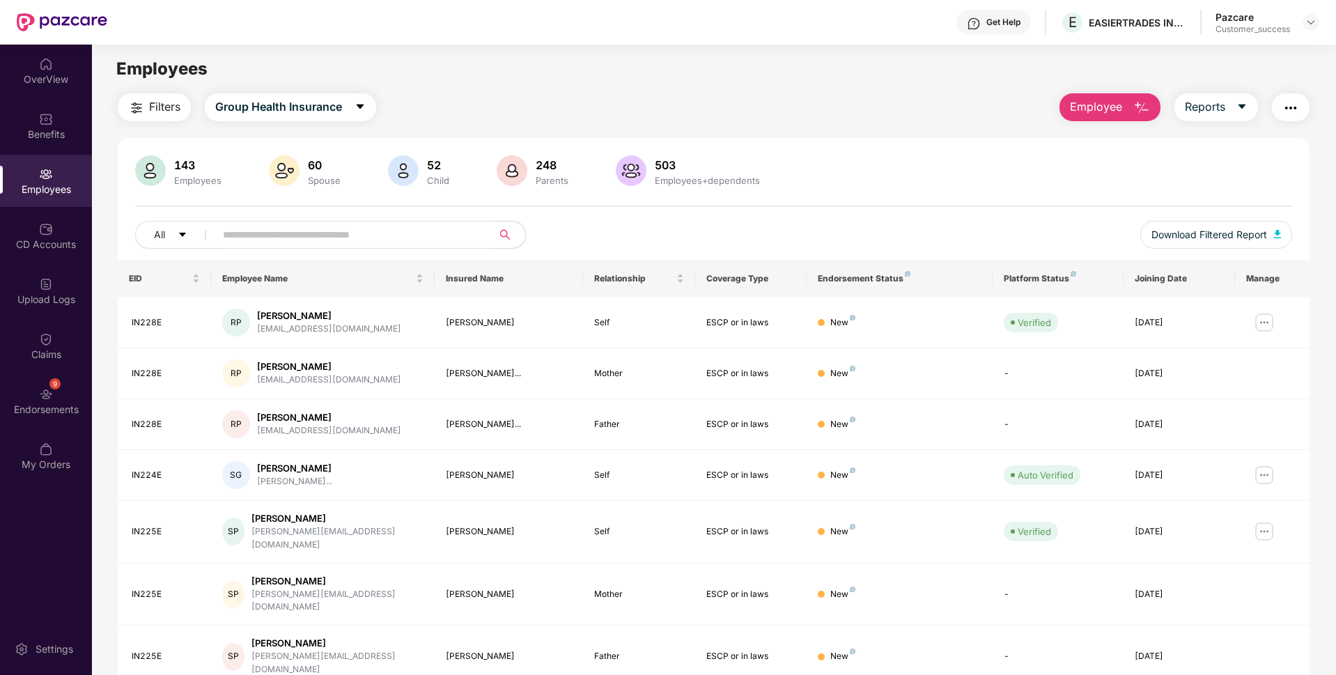
click at [263, 226] on input "text" at bounding box center [348, 234] width 250 height 21
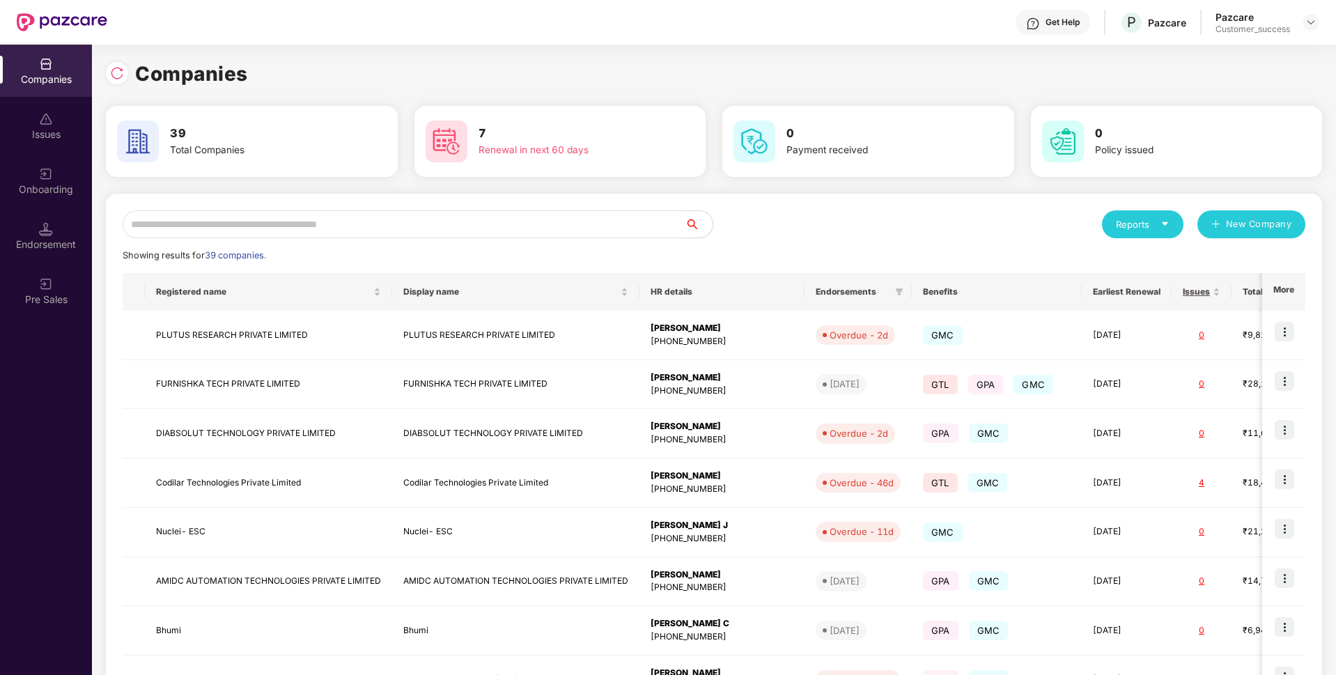
click at [391, 241] on div "Reports New Company Showing results for 39 companies. Registered name Display n…" at bounding box center [714, 531] width 1182 height 643
click at [381, 230] on input "text" at bounding box center [404, 224] width 562 height 28
click at [481, 213] on input "text" at bounding box center [404, 224] width 562 height 28
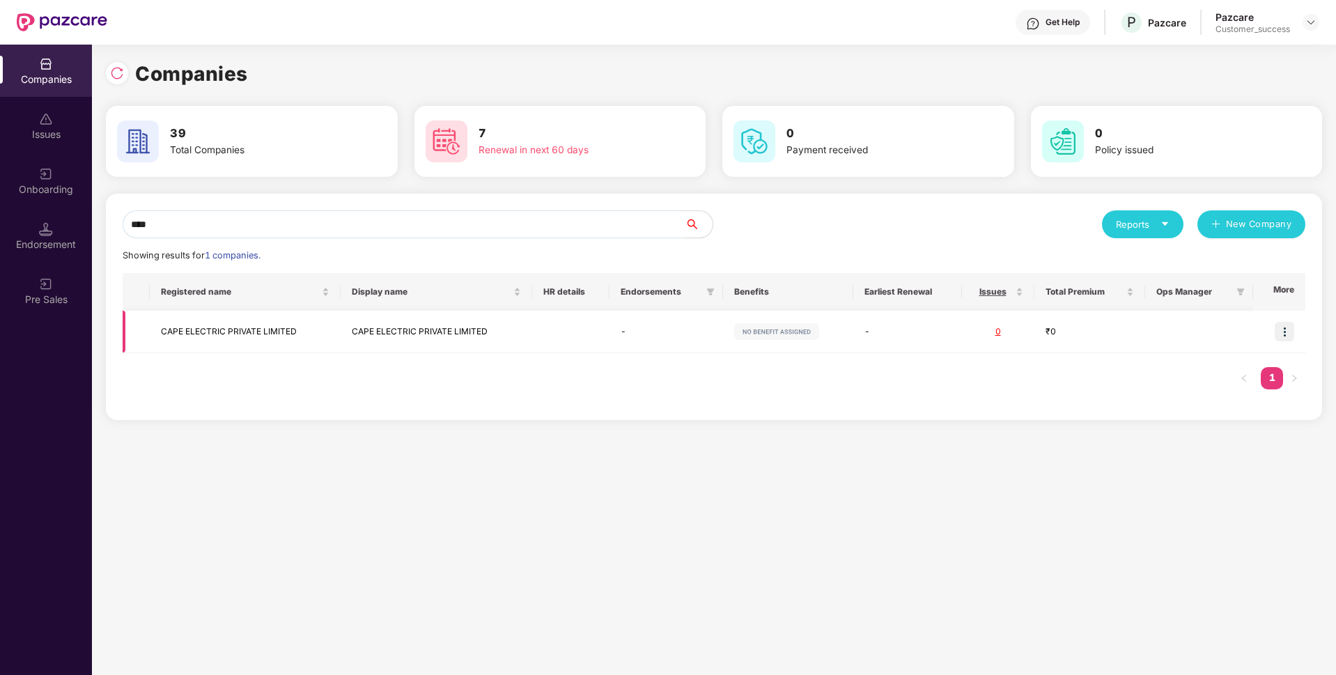
type input "****"
click at [187, 342] on td "CAPE ELECTRIC PRIVATE LIMITED" at bounding box center [245, 332] width 191 height 42
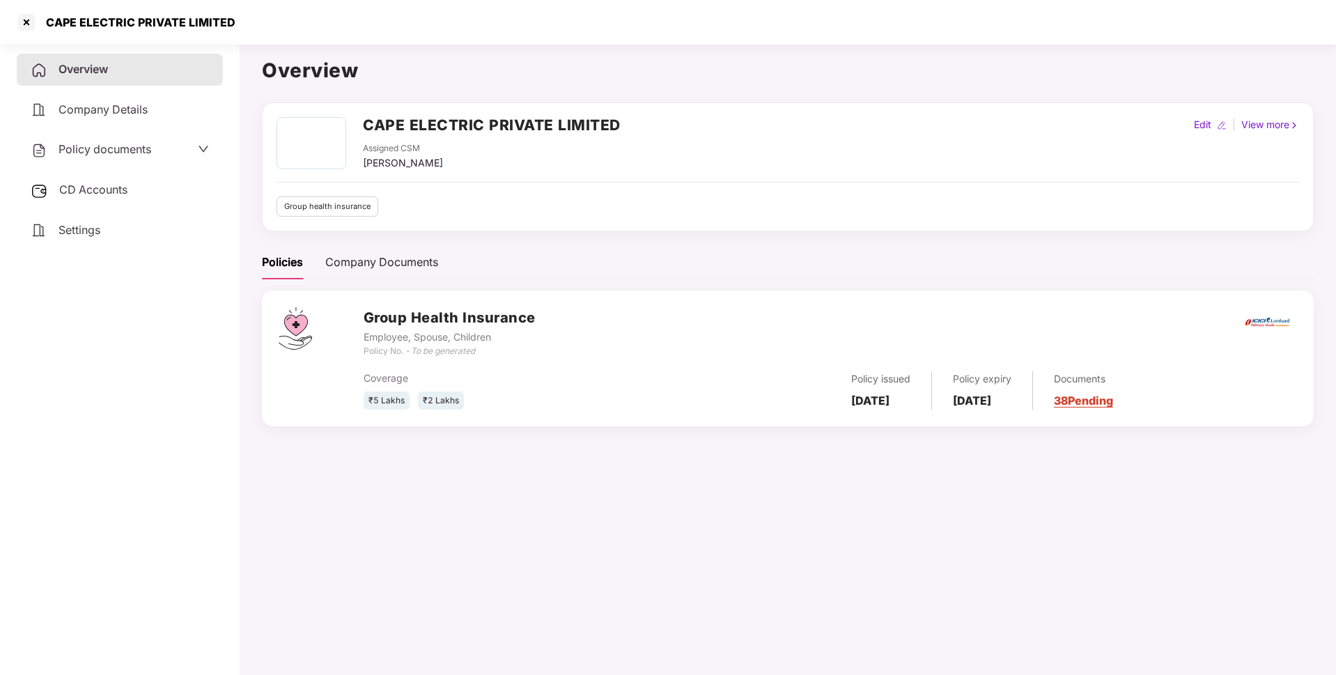
click at [178, 22] on div "CAPE ELECTRIC PRIVATE LIMITED" at bounding box center [137, 22] width 198 height 14
copy div "CAPE ELECTRIC PRIVATE LIMITED"
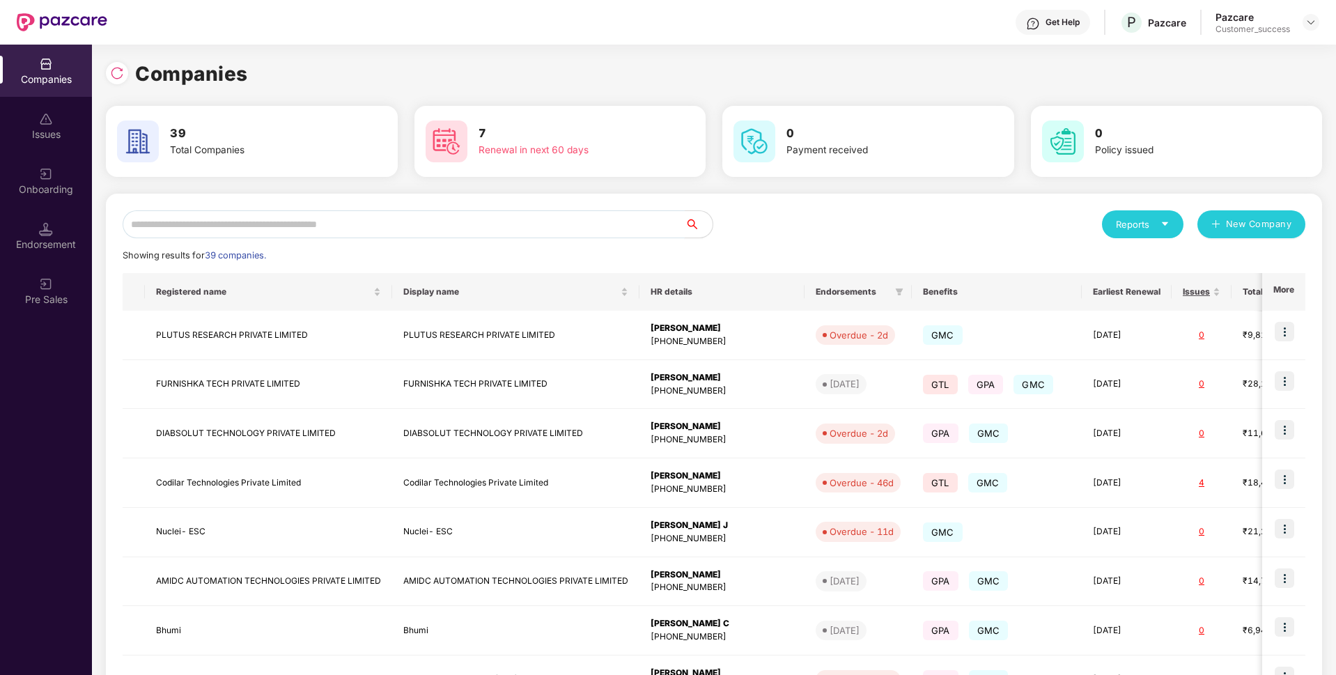
click at [285, 224] on input "text" at bounding box center [404, 224] width 562 height 28
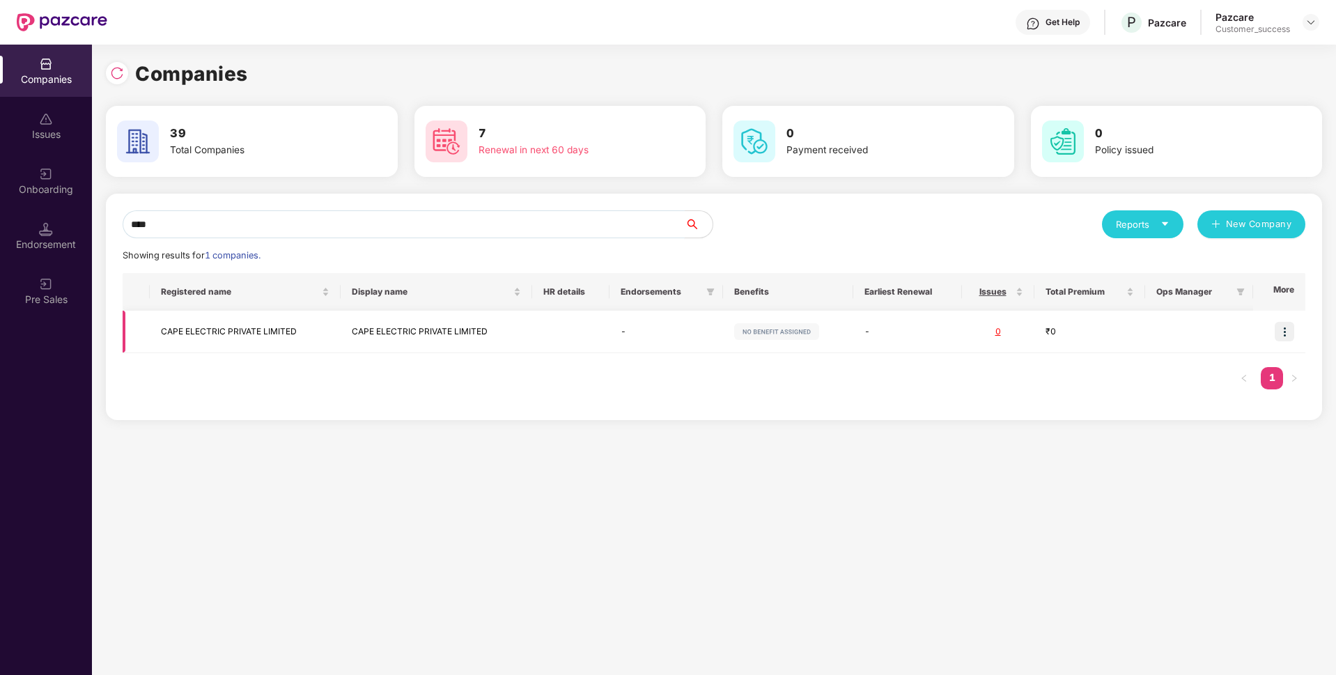
type input "****"
click at [1287, 329] on img at bounding box center [1283, 331] width 19 height 19
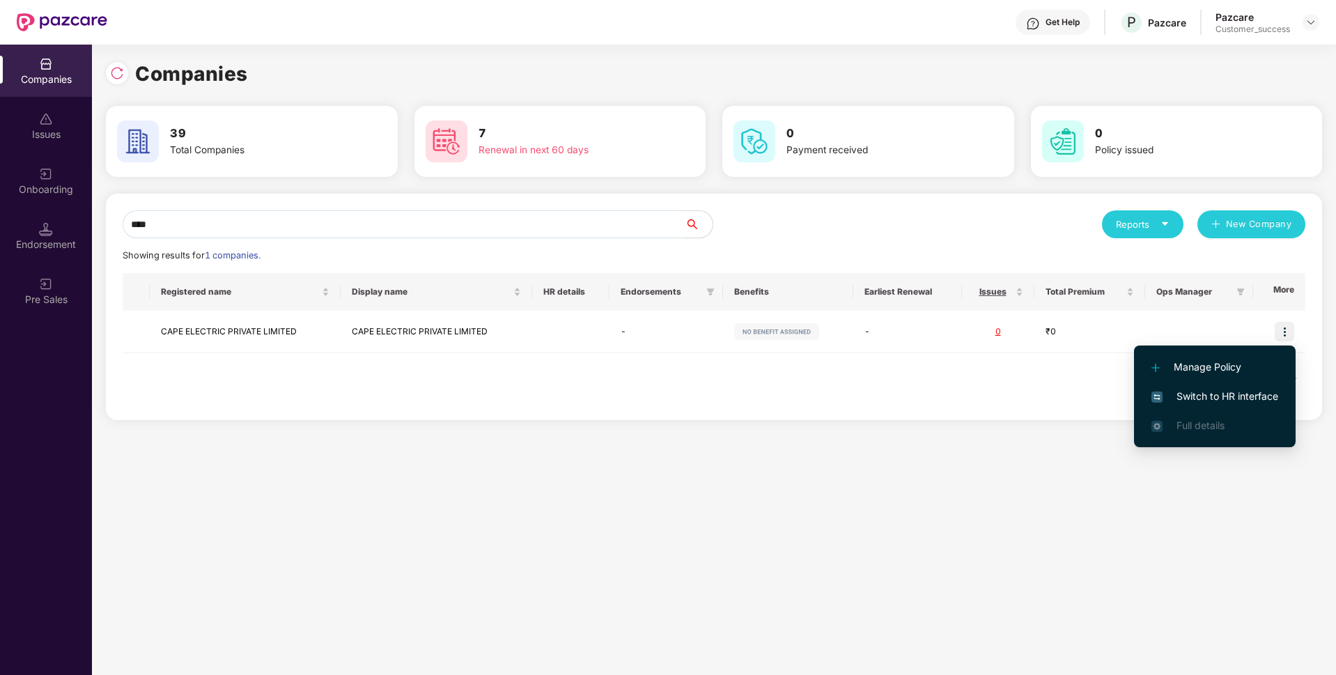
click at [1190, 387] on li "Switch to HR interface" at bounding box center [1215, 396] width 162 height 29
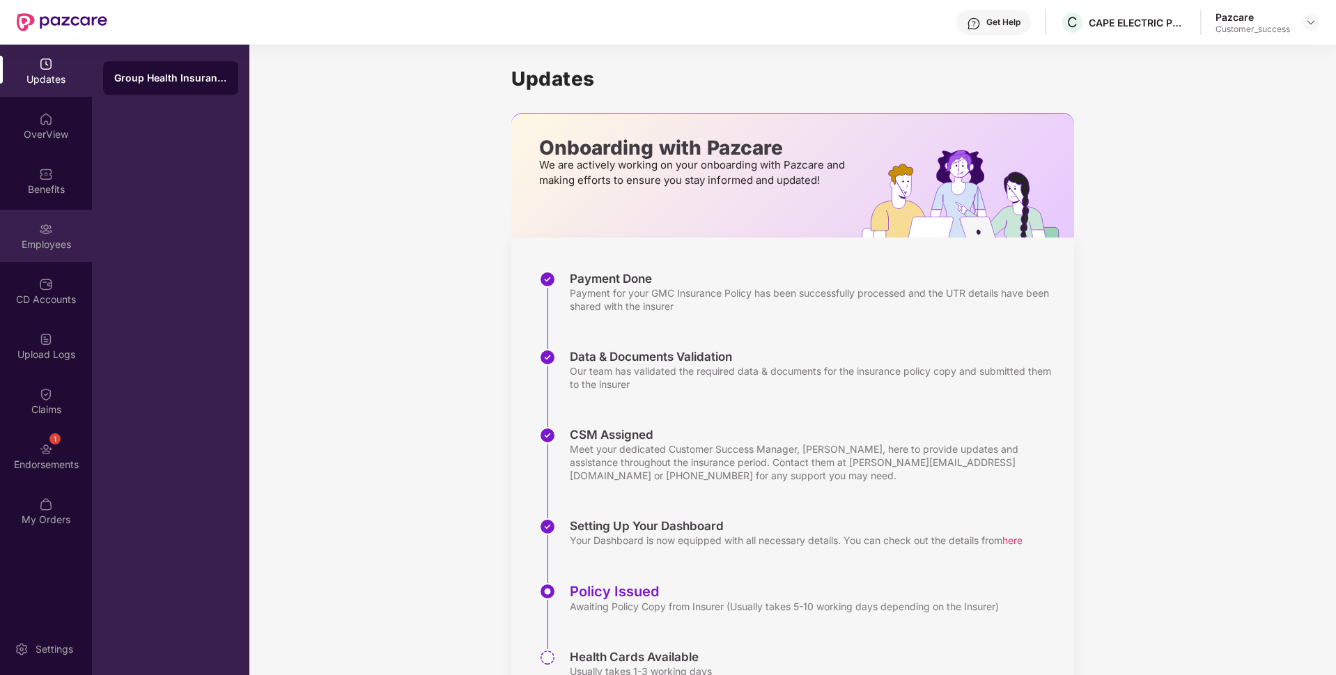
click at [0, 232] on div "Employees" at bounding box center [46, 236] width 92 height 52
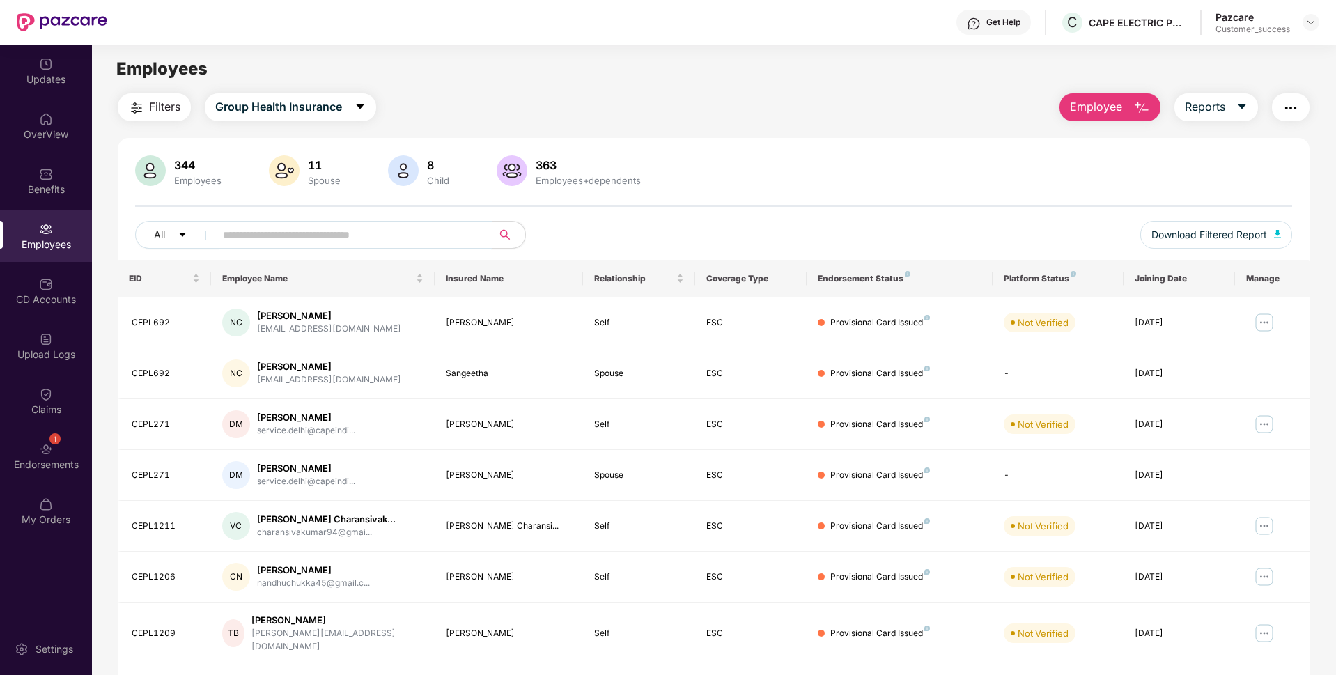
click at [353, 224] on input "text" at bounding box center [348, 234] width 250 height 21
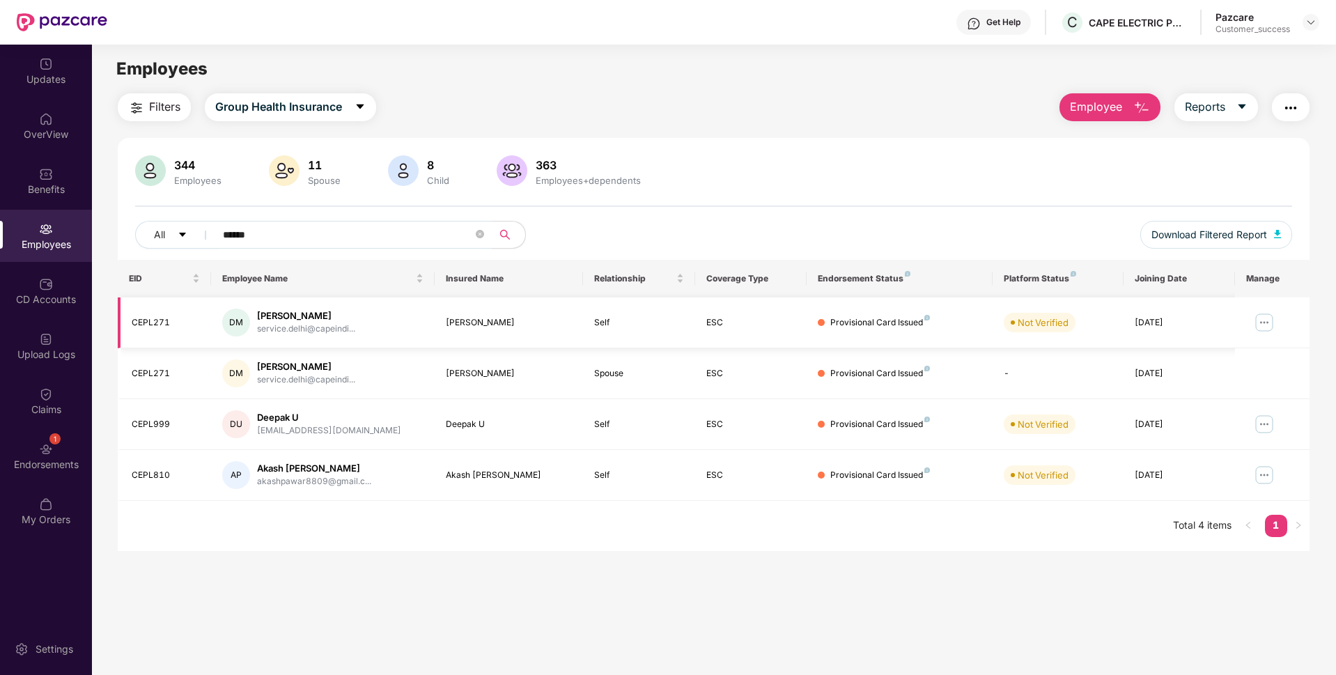
type input "******"
click at [1267, 316] on img at bounding box center [1264, 322] width 22 height 22
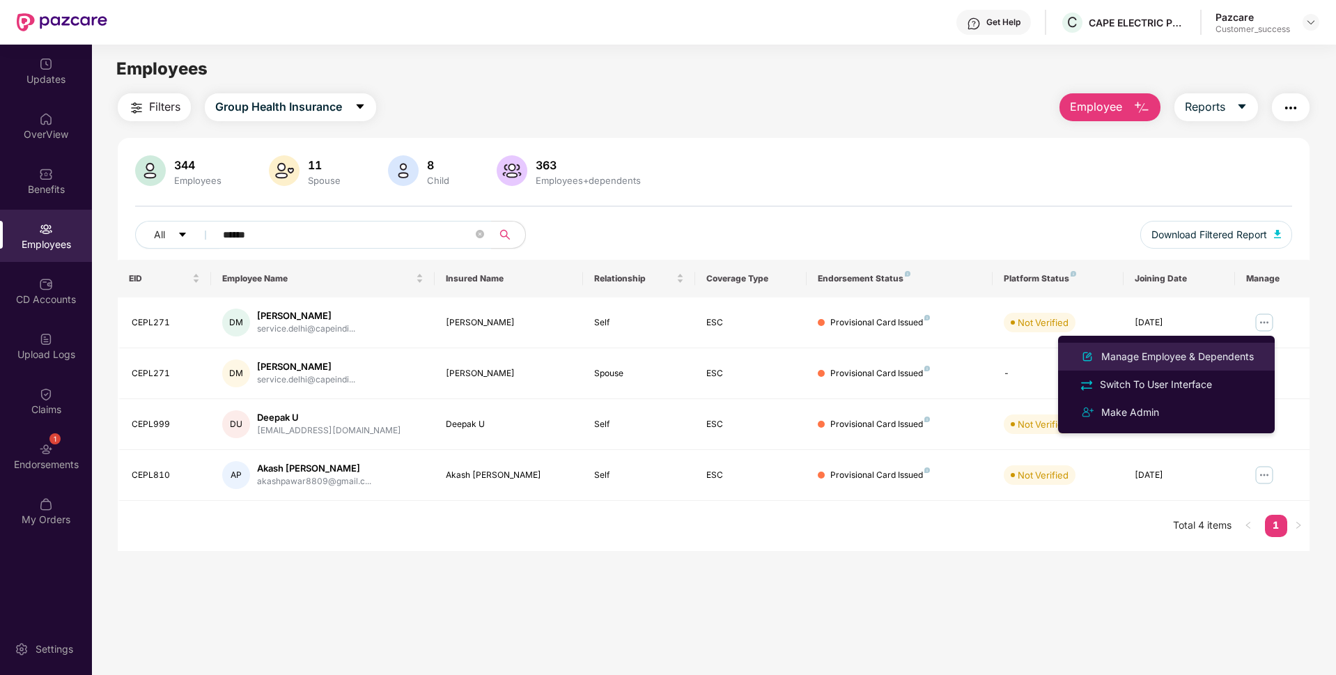
click at [1173, 354] on div "Manage Employee & Dependents" at bounding box center [1177, 356] width 158 height 15
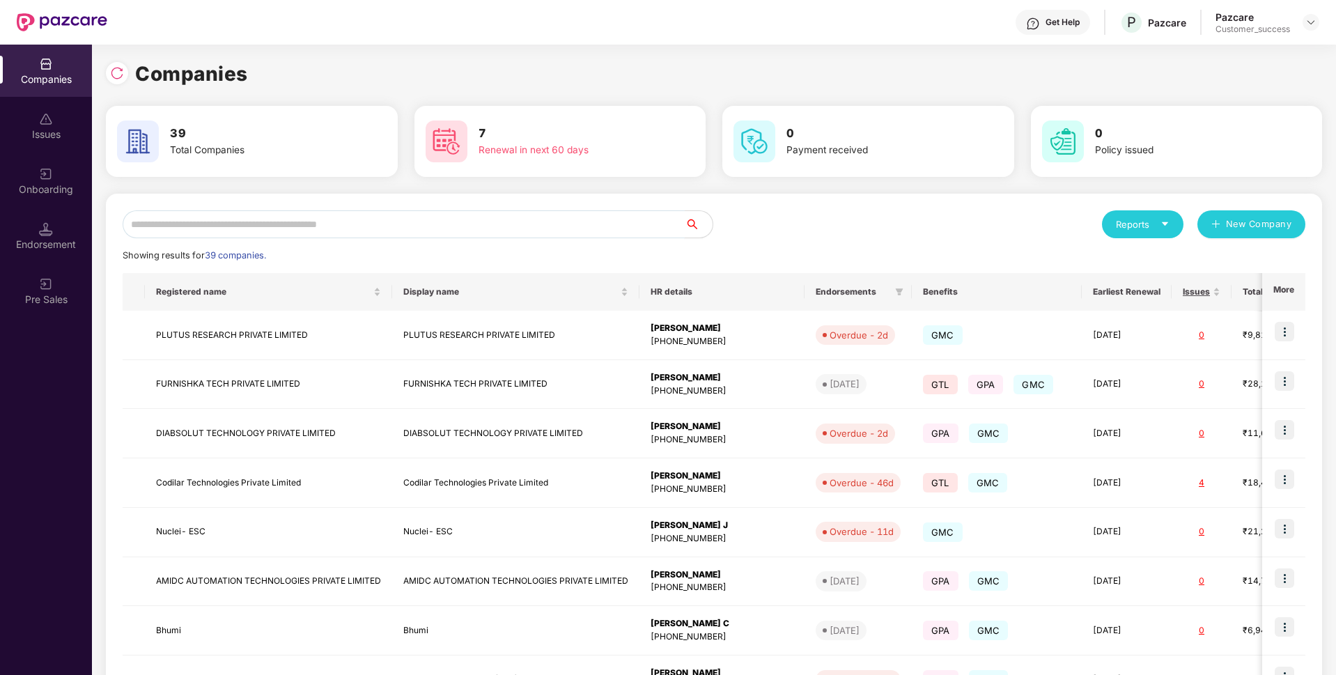
click at [334, 215] on input "text" at bounding box center [404, 224] width 562 height 28
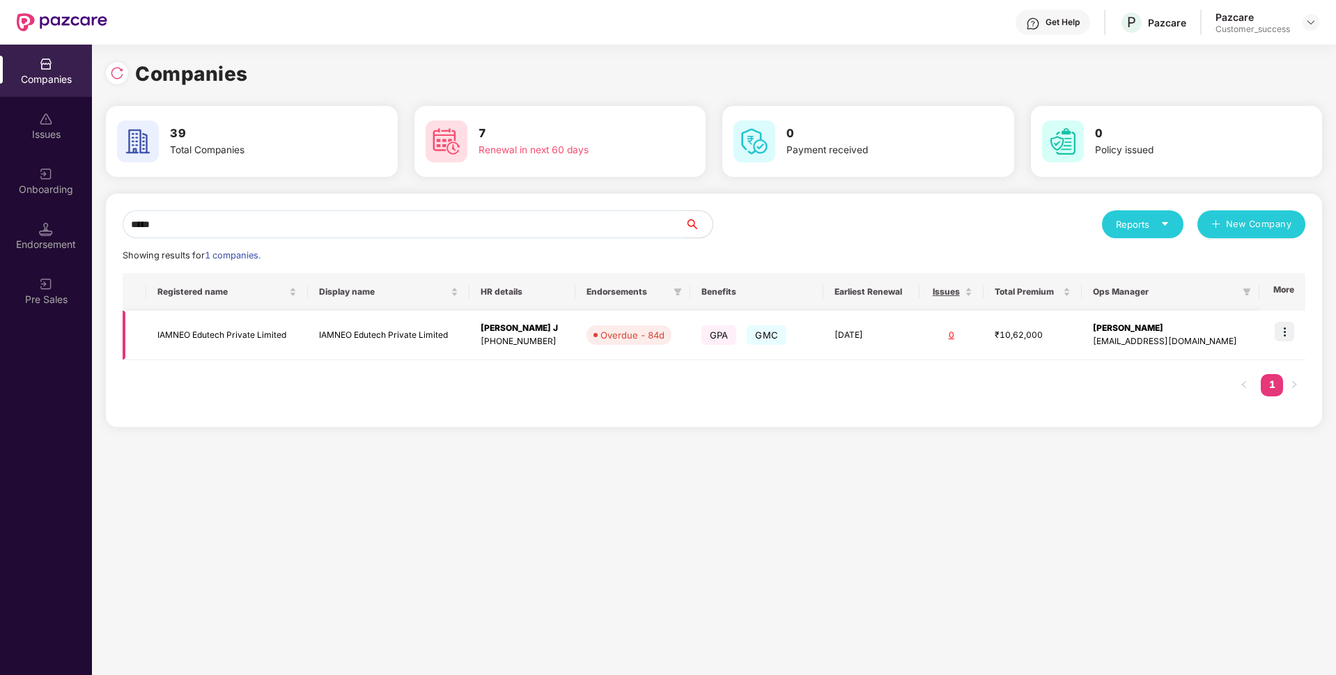
type input "*****"
click at [1292, 335] on img at bounding box center [1283, 331] width 19 height 19
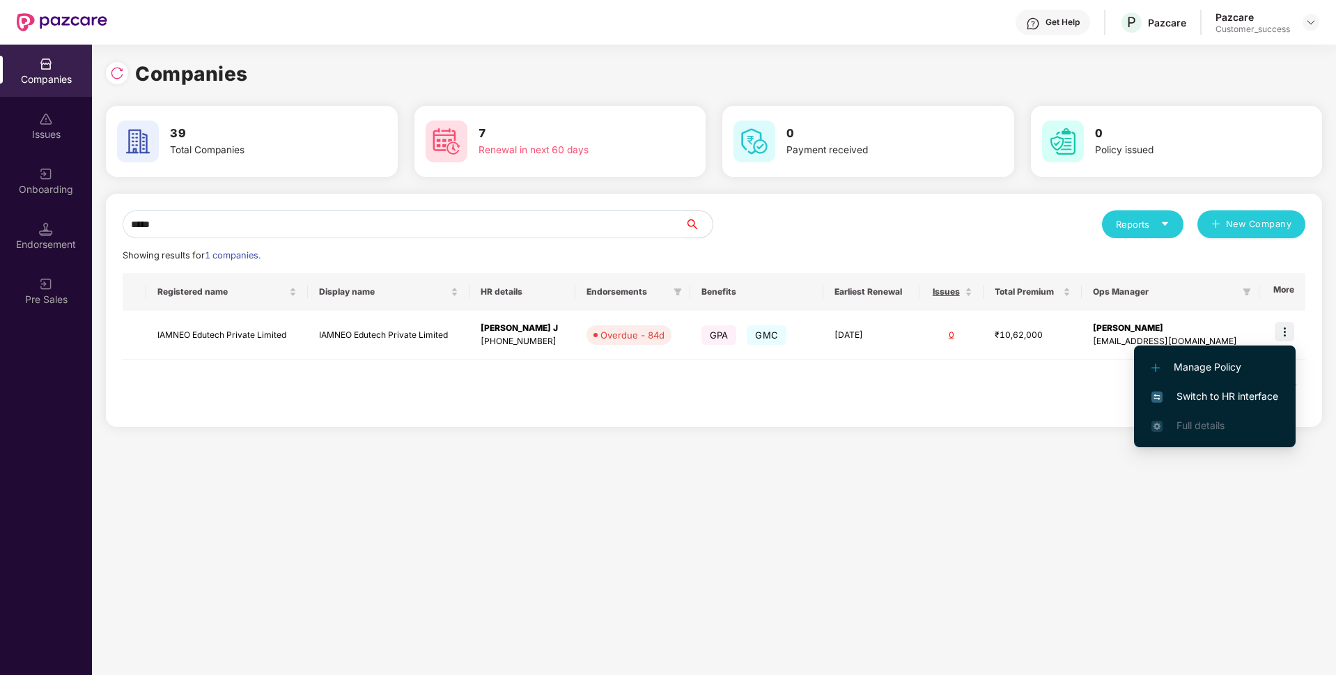
click at [1180, 390] on span "Switch to HR interface" at bounding box center [1214, 396] width 127 height 15
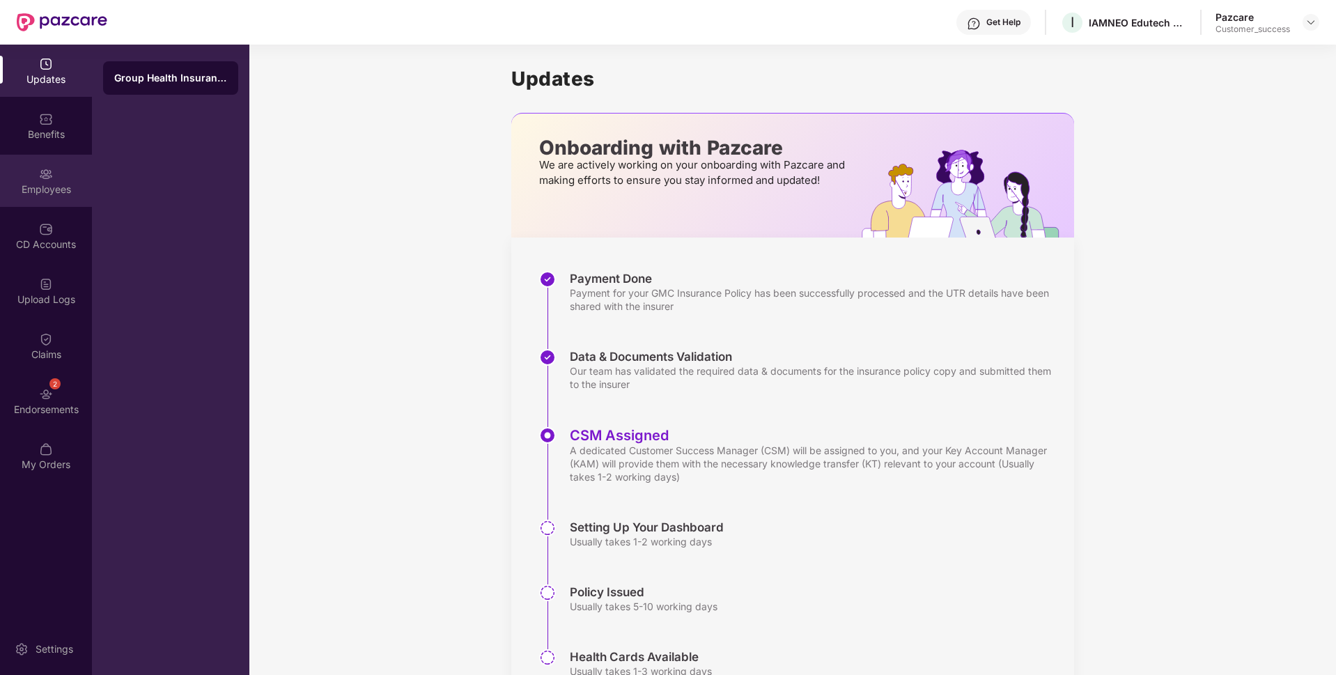
click at [0, 166] on div "Employees" at bounding box center [46, 181] width 92 height 52
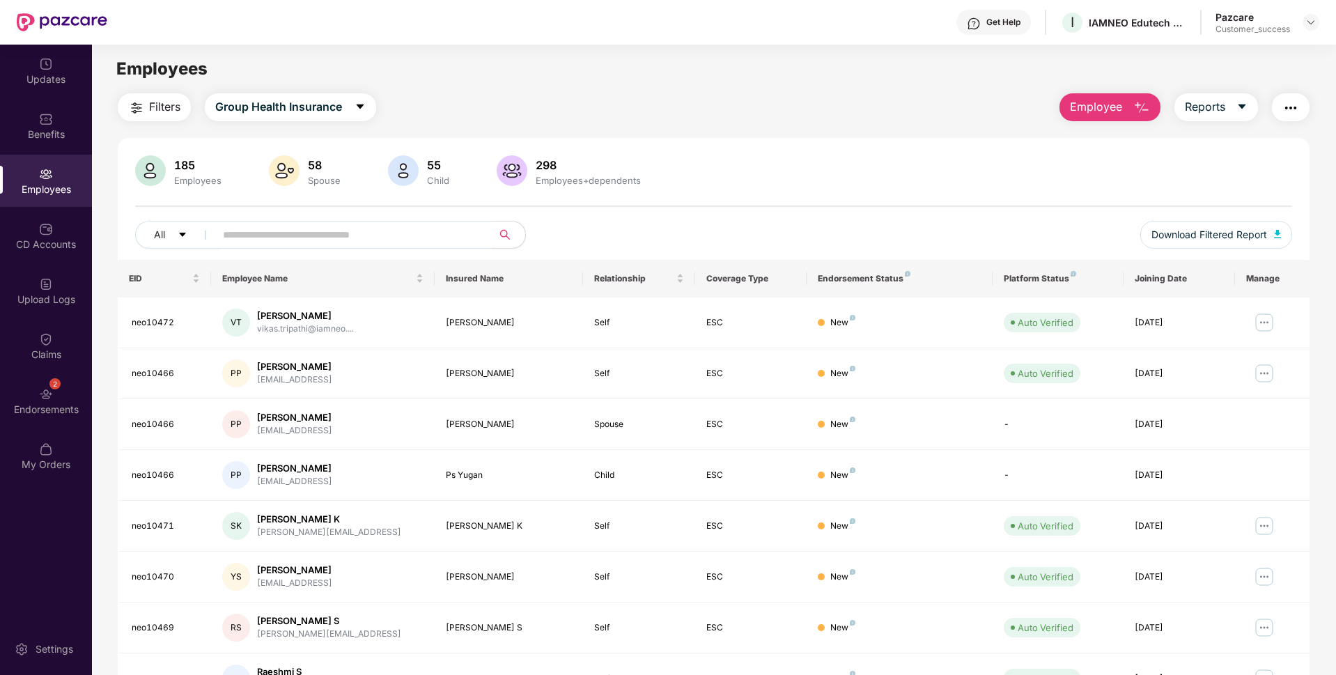
click at [251, 233] on input "text" at bounding box center [348, 234] width 250 height 21
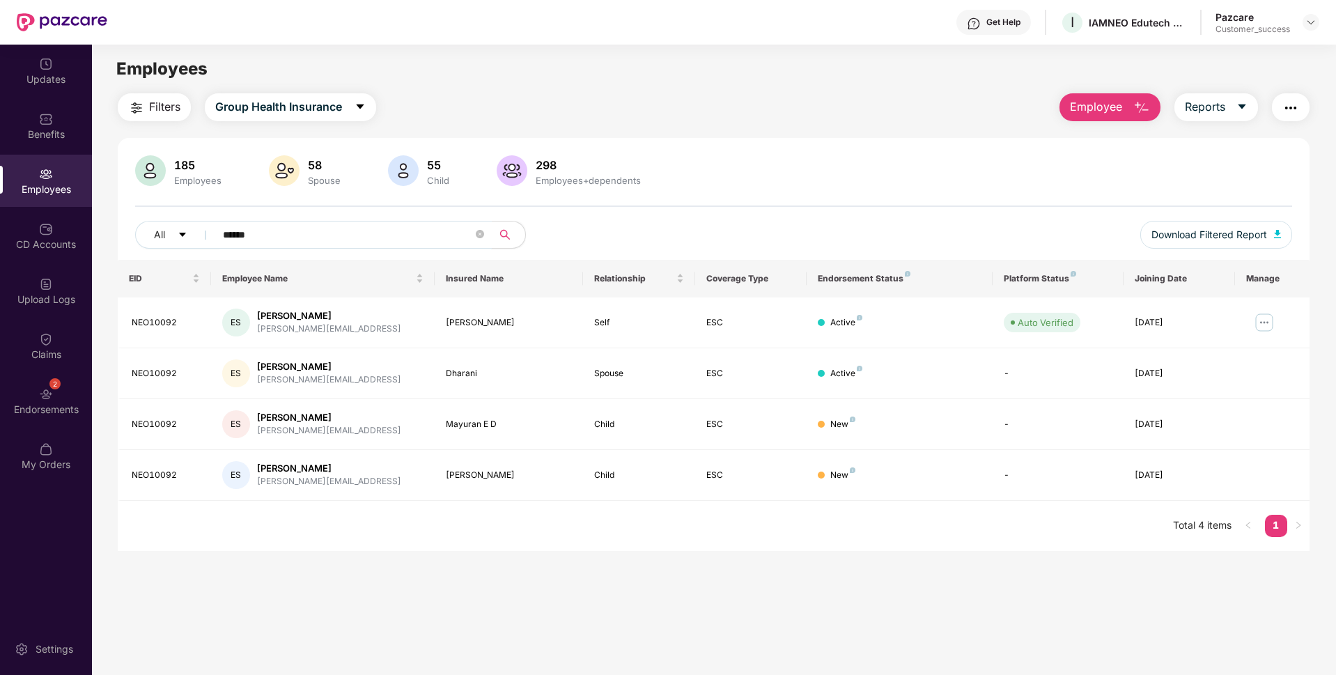
type input "******"
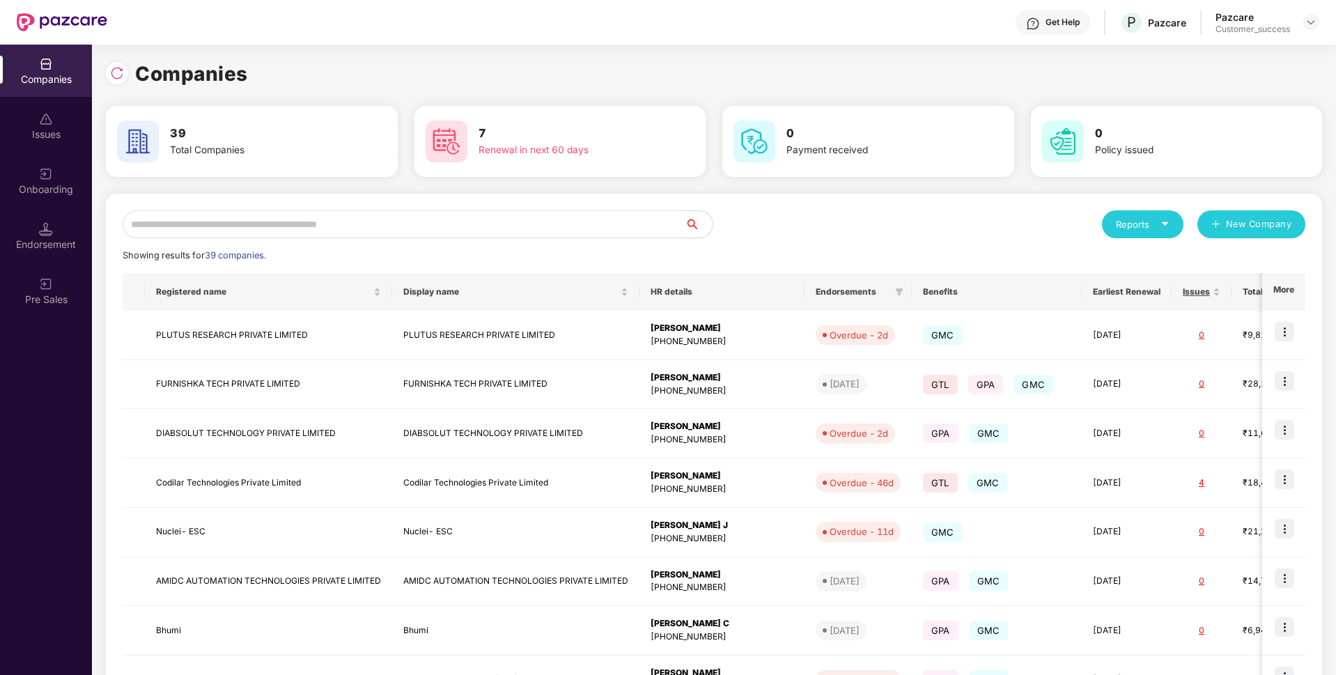
click at [350, 215] on input "text" at bounding box center [404, 224] width 562 height 28
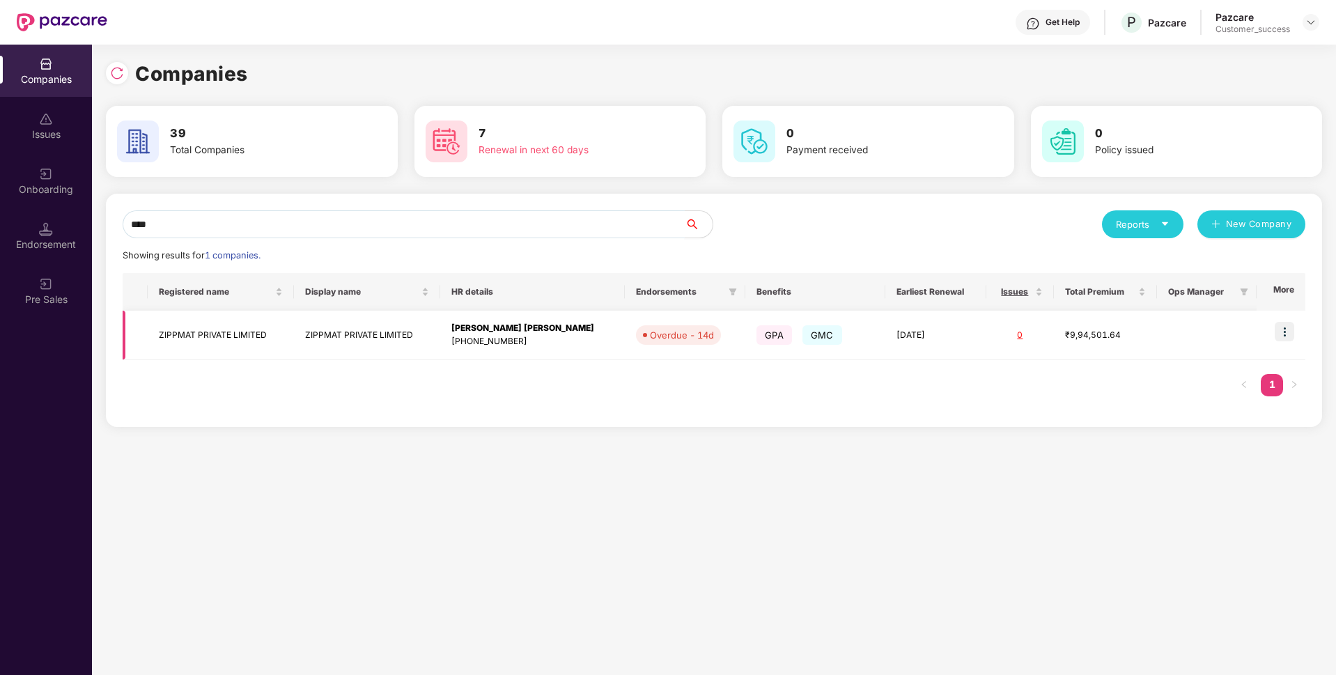
type input "****"
click at [1294, 336] on img at bounding box center [1283, 331] width 19 height 19
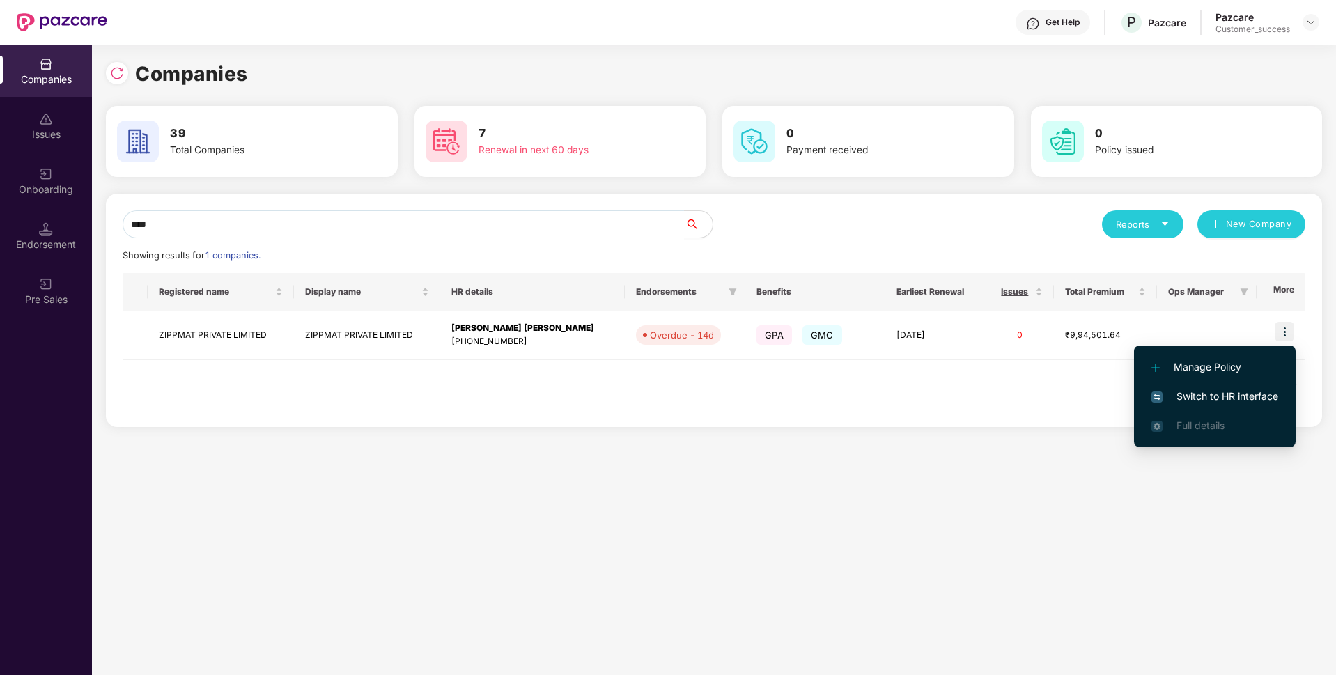
click at [1187, 400] on span "Switch to HR interface" at bounding box center [1214, 396] width 127 height 15
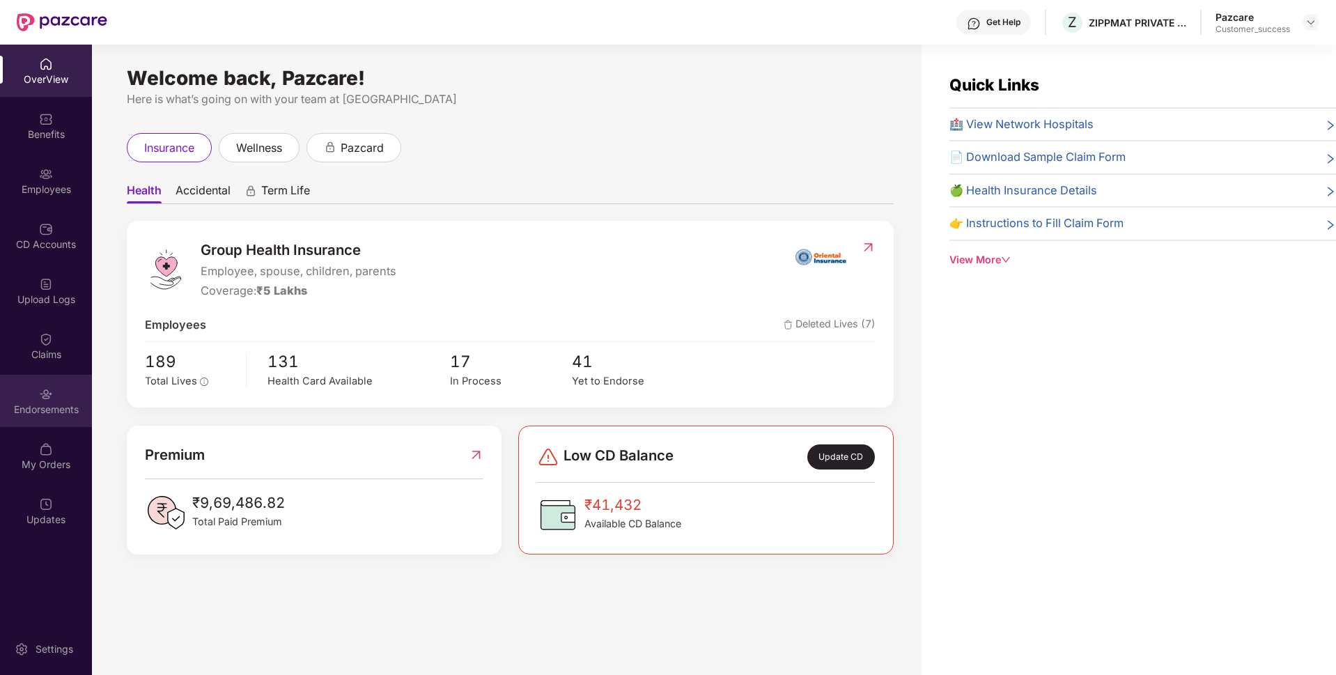
click at [0, 405] on div "Endorsements" at bounding box center [46, 409] width 92 height 14
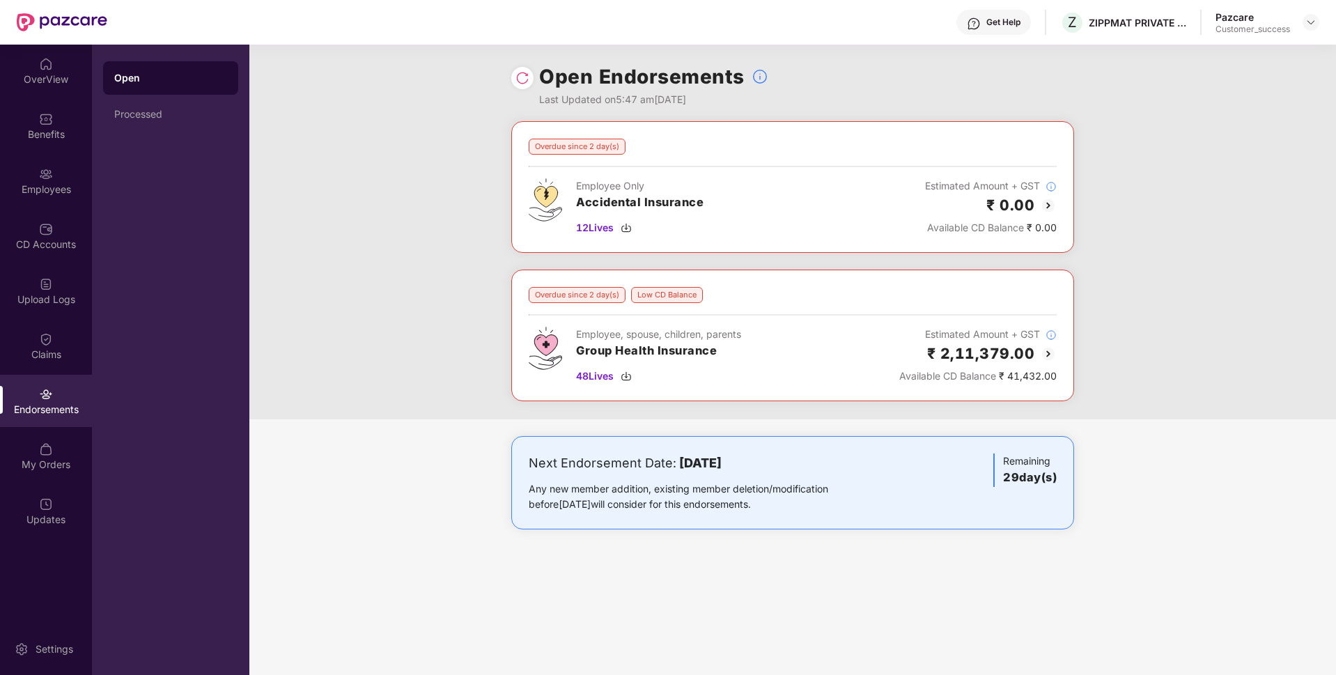
click at [1044, 347] on img at bounding box center [1048, 353] width 17 height 17
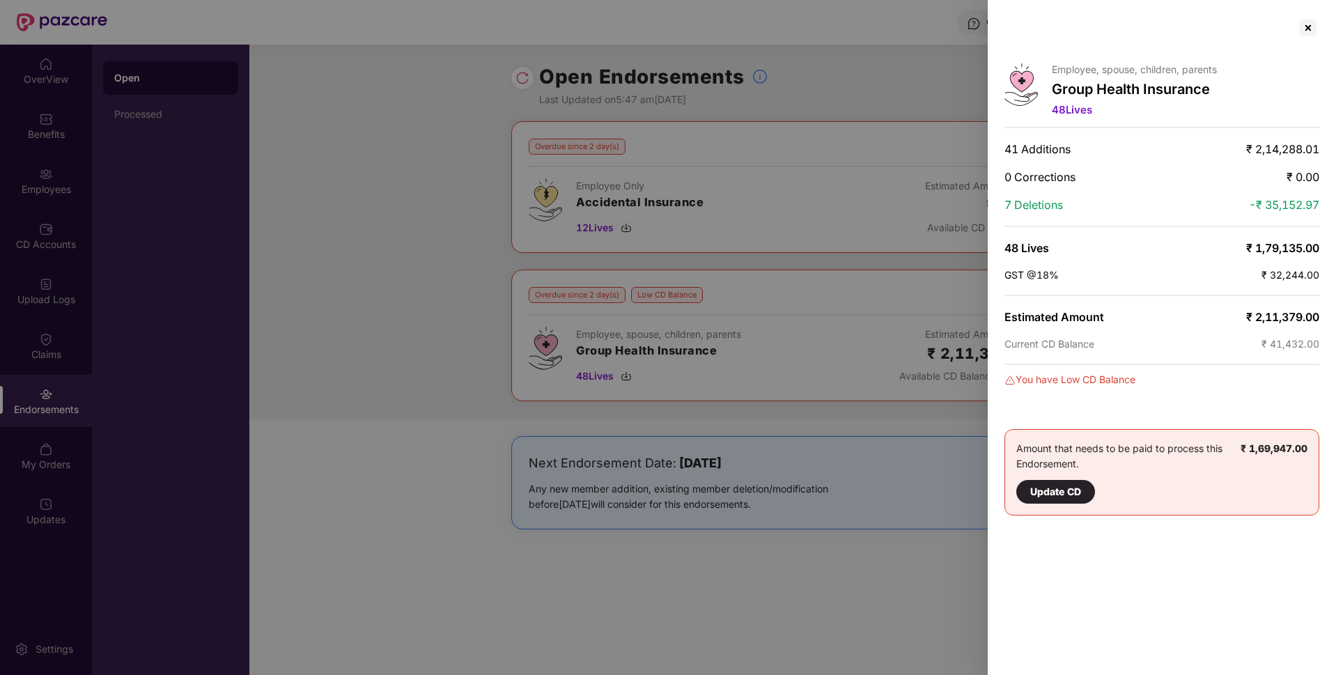
click at [444, 297] on div at bounding box center [668, 337] width 1336 height 675
click at [1303, 23] on div at bounding box center [1308, 28] width 22 height 22
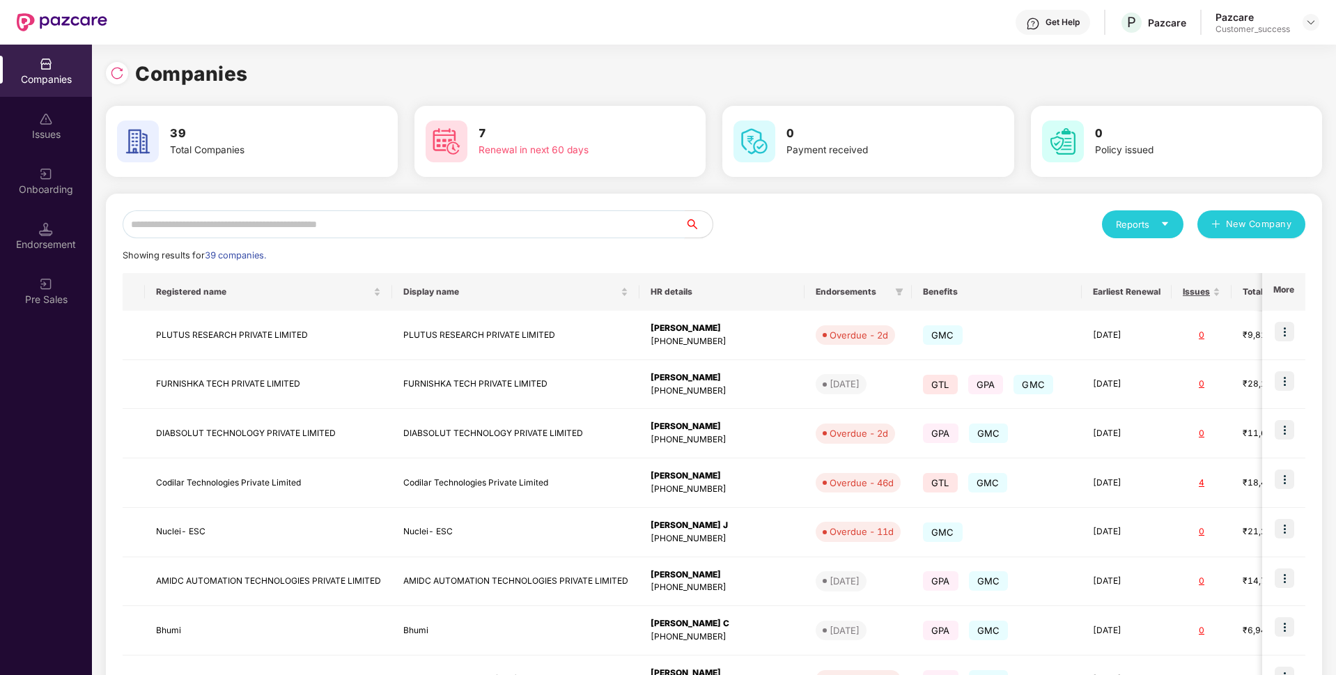
click at [423, 212] on input "text" at bounding box center [404, 224] width 562 height 28
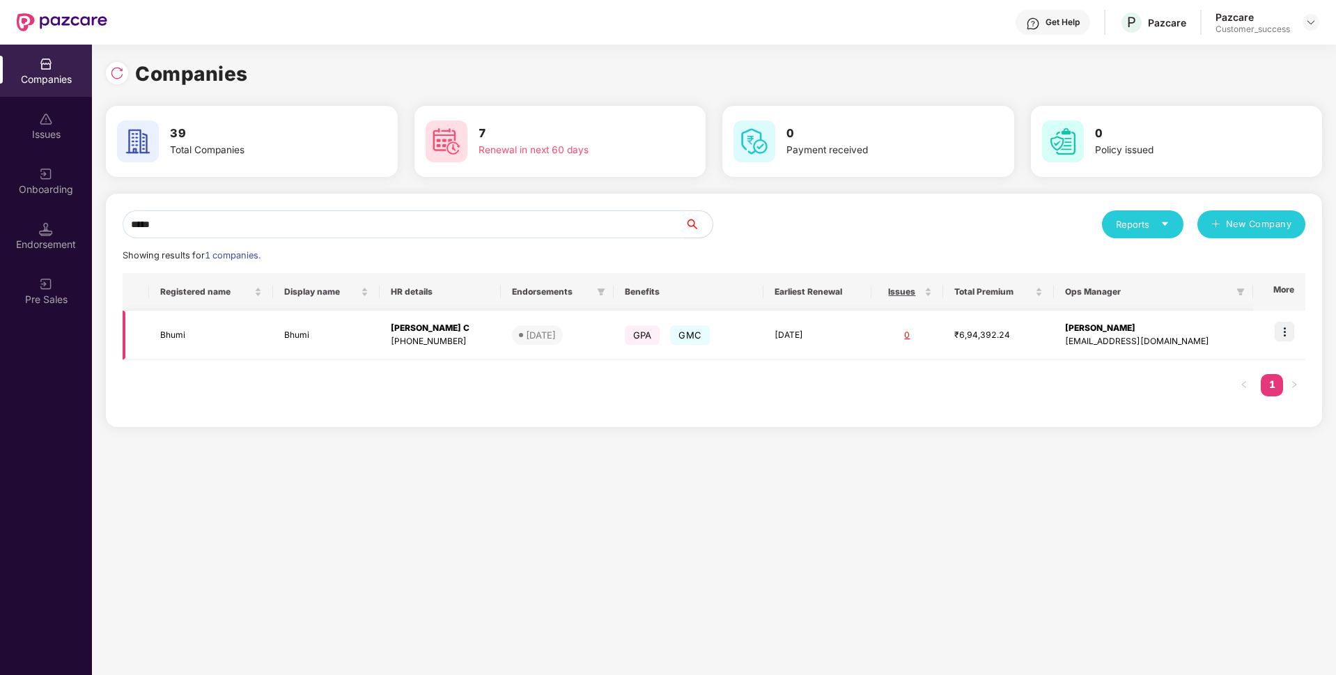
type input "*****"
click at [1290, 330] on img at bounding box center [1283, 331] width 19 height 19
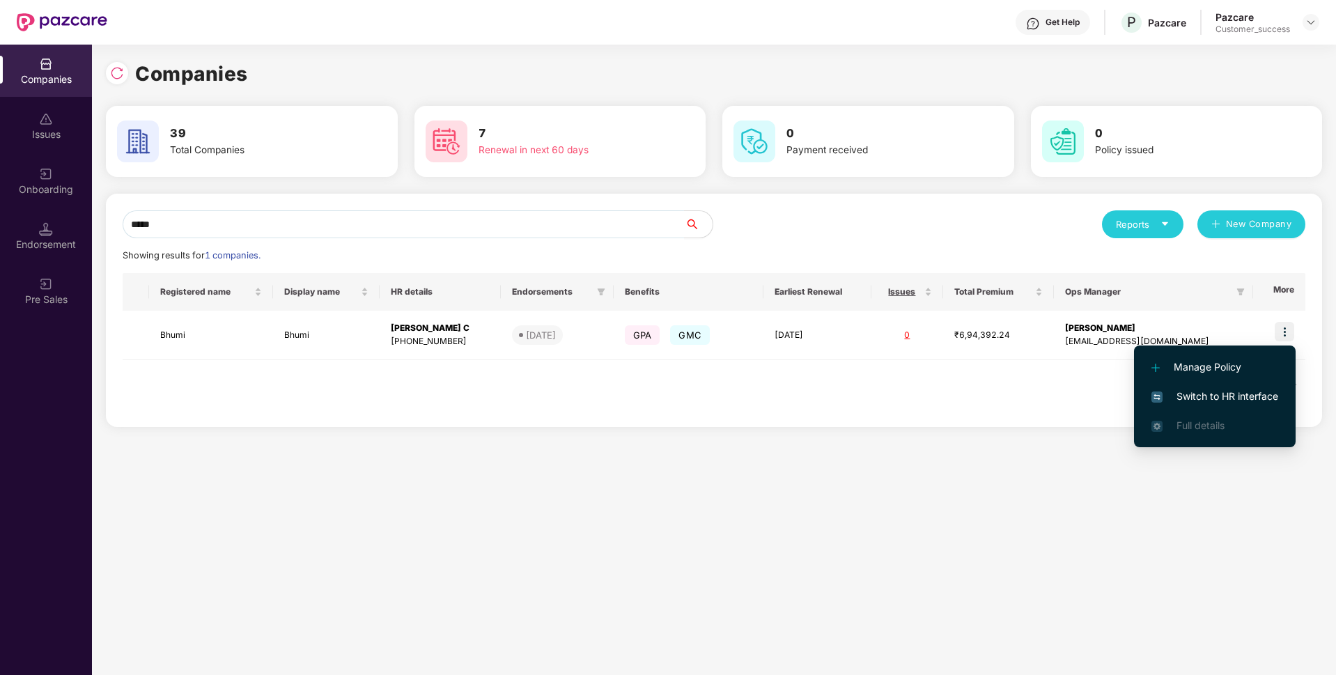
click at [1218, 390] on span "Switch to HR interface" at bounding box center [1214, 396] width 127 height 15
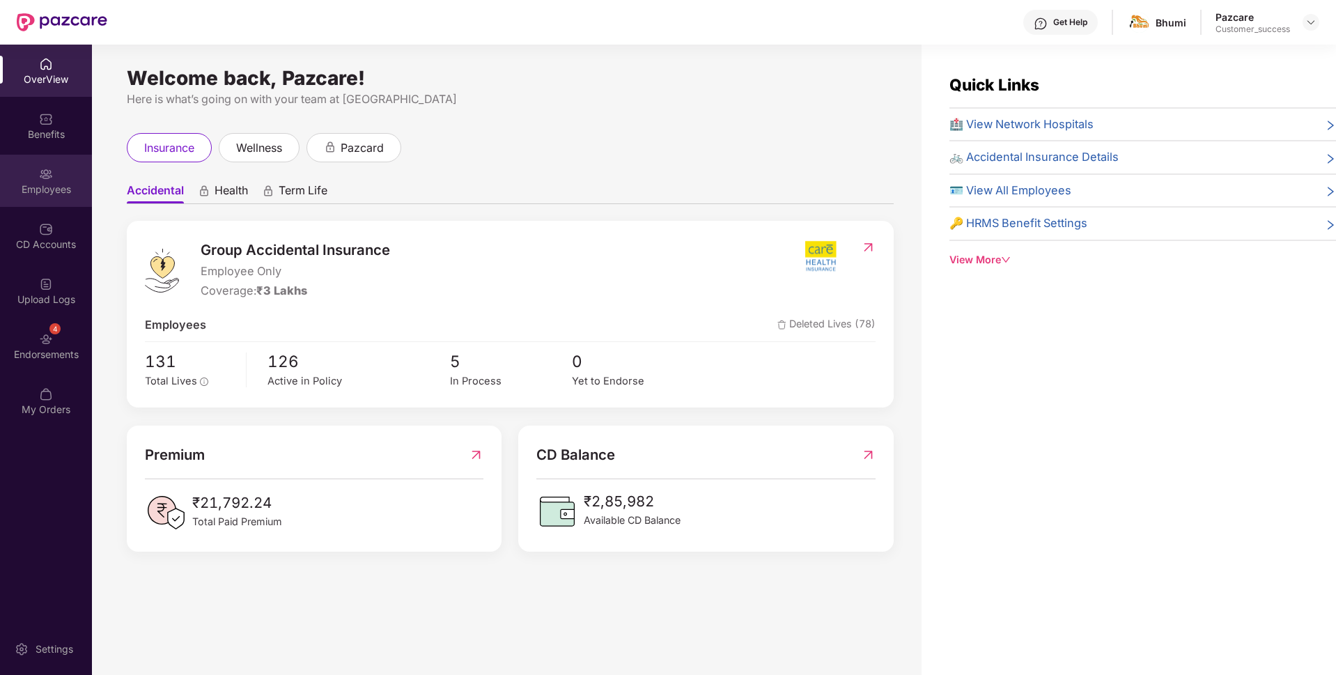
click at [31, 181] on div "Employees" at bounding box center [46, 181] width 92 height 52
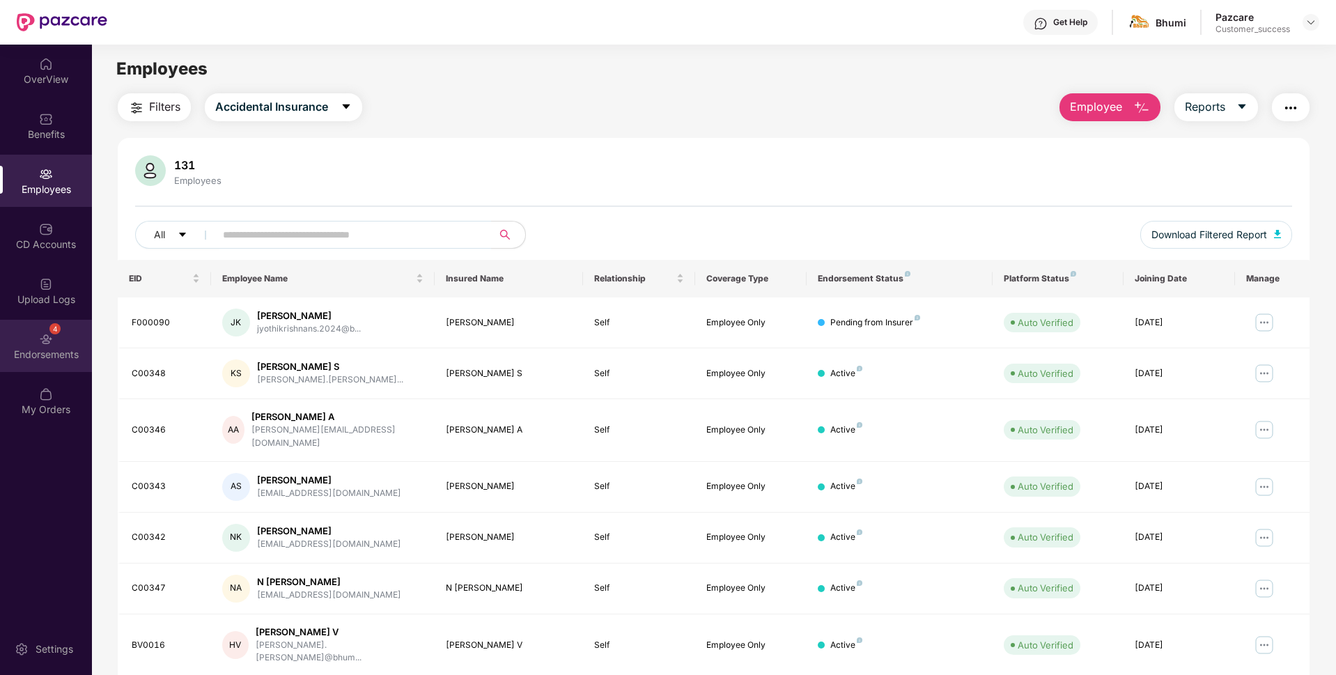
click at [13, 348] on div "Endorsements" at bounding box center [46, 354] width 92 height 14
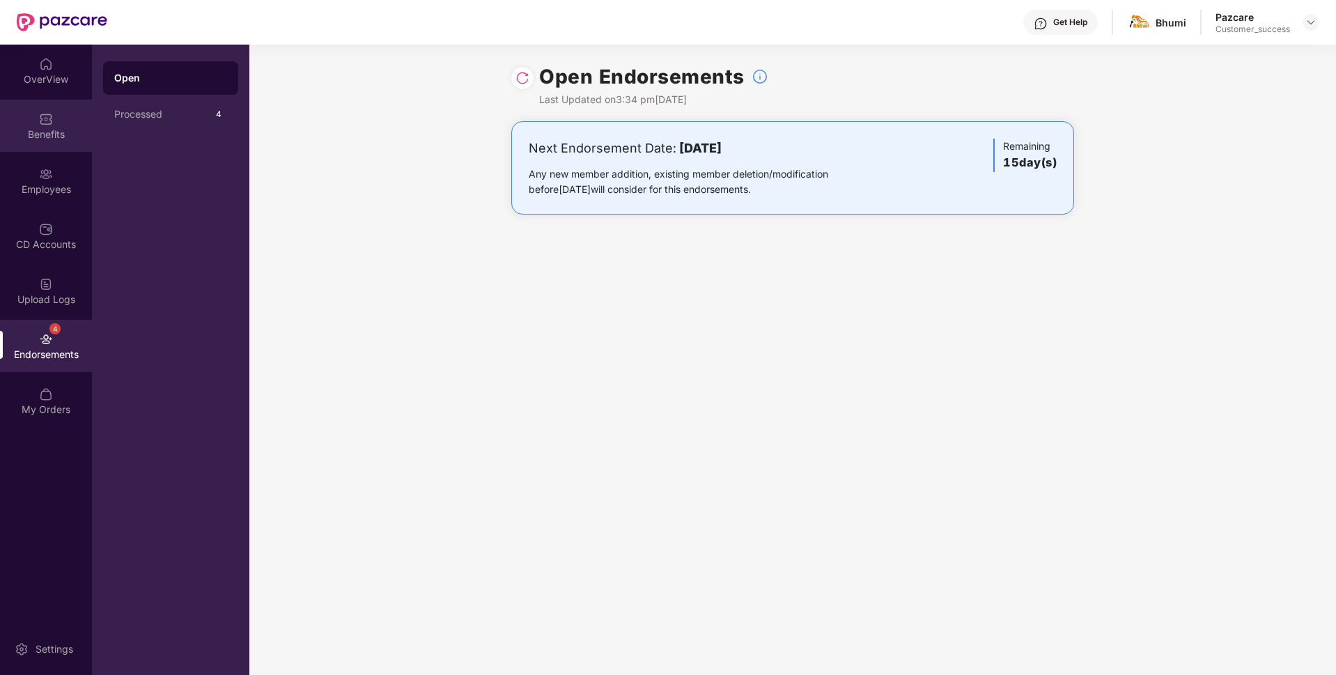
click at [33, 124] on div "Benefits" at bounding box center [46, 126] width 92 height 52
